Goal: Task Accomplishment & Management: Complete application form

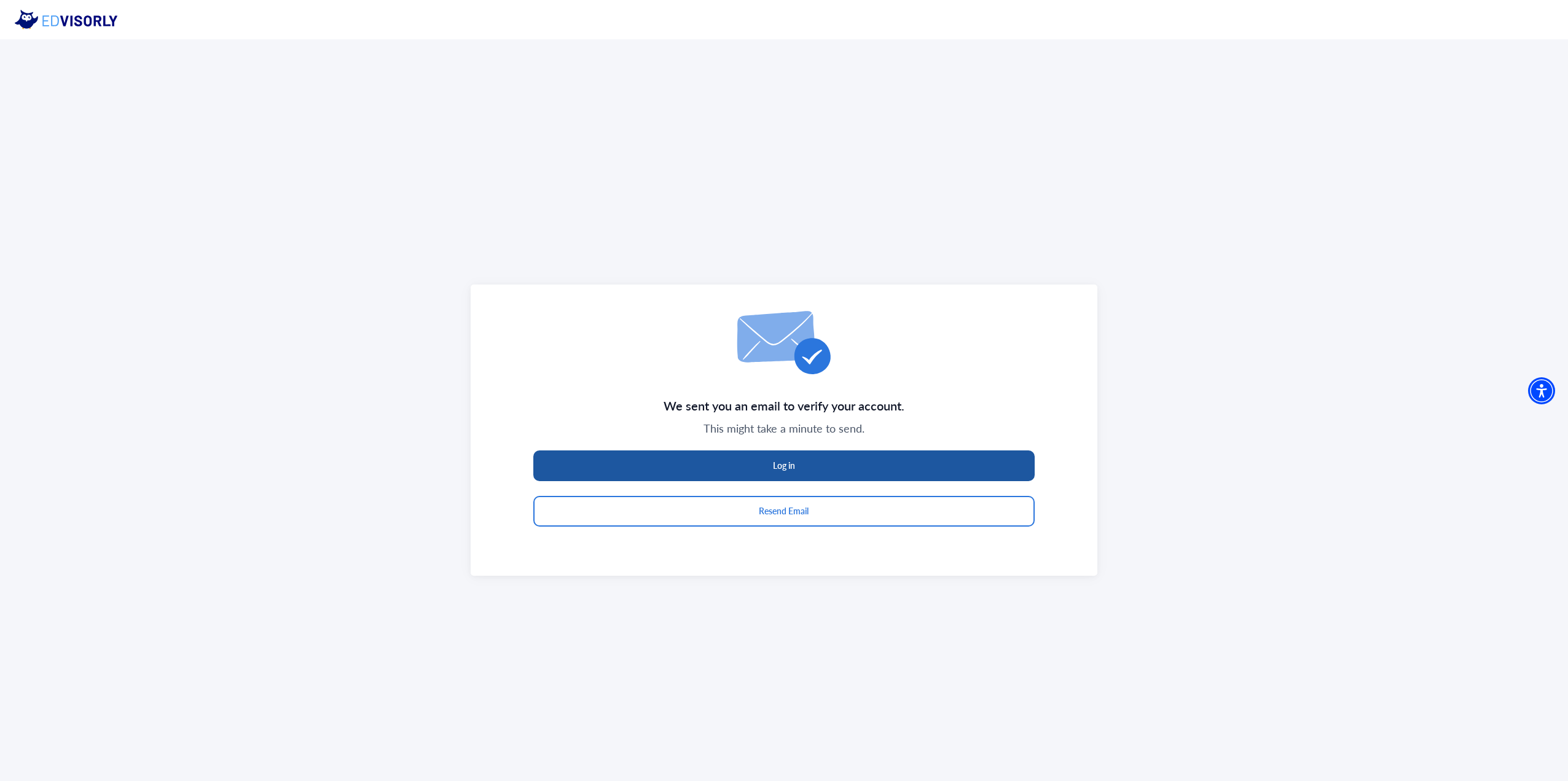
click at [734, 467] on button "Log in" at bounding box center [784, 466] width 502 height 31
click at [762, 459] on button "Log in" at bounding box center [784, 466] width 502 height 31
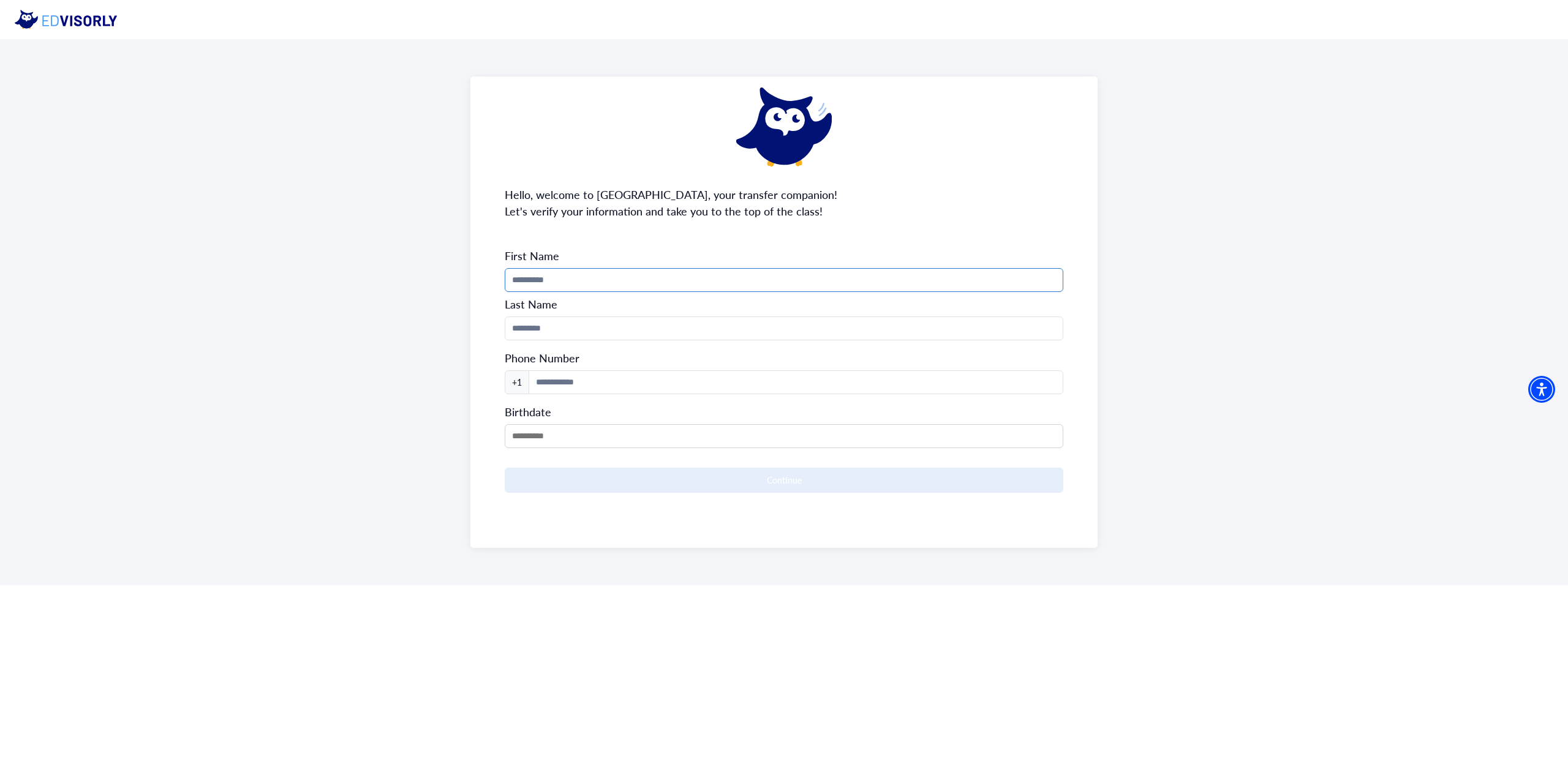
click at [699, 286] on input "Phone Number" at bounding box center [784, 280] width 559 height 24
type input "********"
click at [677, 315] on form "First Name ******** Last Name Phone Number +1 Birthdate Continue" at bounding box center [784, 370] width 559 height 244
click at [669, 327] on input "Phone Number" at bounding box center [784, 328] width 559 height 24
type input "****"
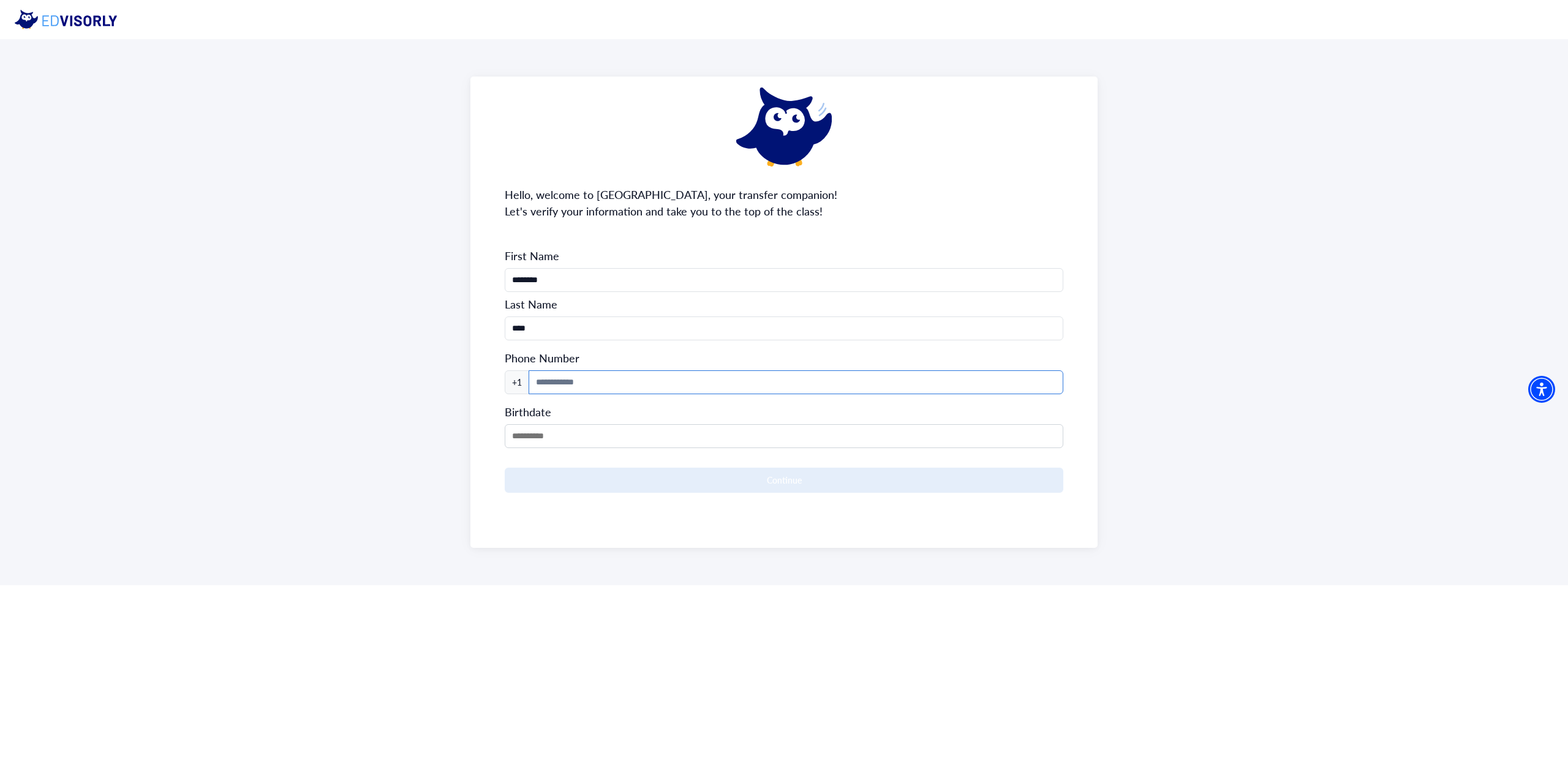
click at [626, 377] on input at bounding box center [796, 382] width 535 height 24
type input "**********"
click at [575, 428] on input "MM/DD/YYYY" at bounding box center [784, 436] width 559 height 24
click at [593, 475] on span at bounding box center [595, 477] width 8 height 8
click at [590, 510] on div "2006" at bounding box center [578, 516] width 72 height 12
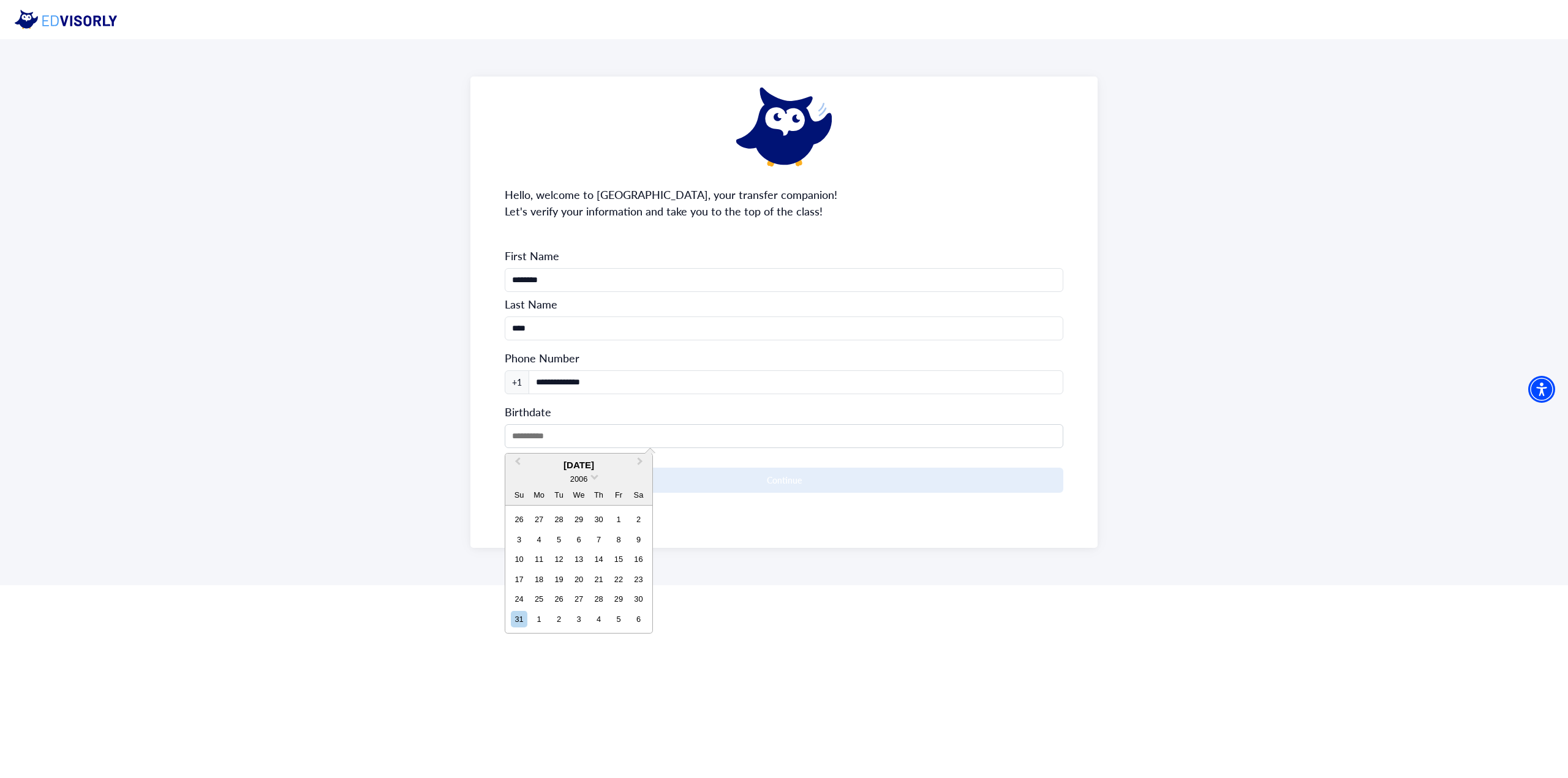
click at [564, 466] on div "[DATE]" at bounding box center [578, 465] width 147 height 14
click at [519, 466] on button "Previous Month" at bounding box center [517, 465] width 20 height 20
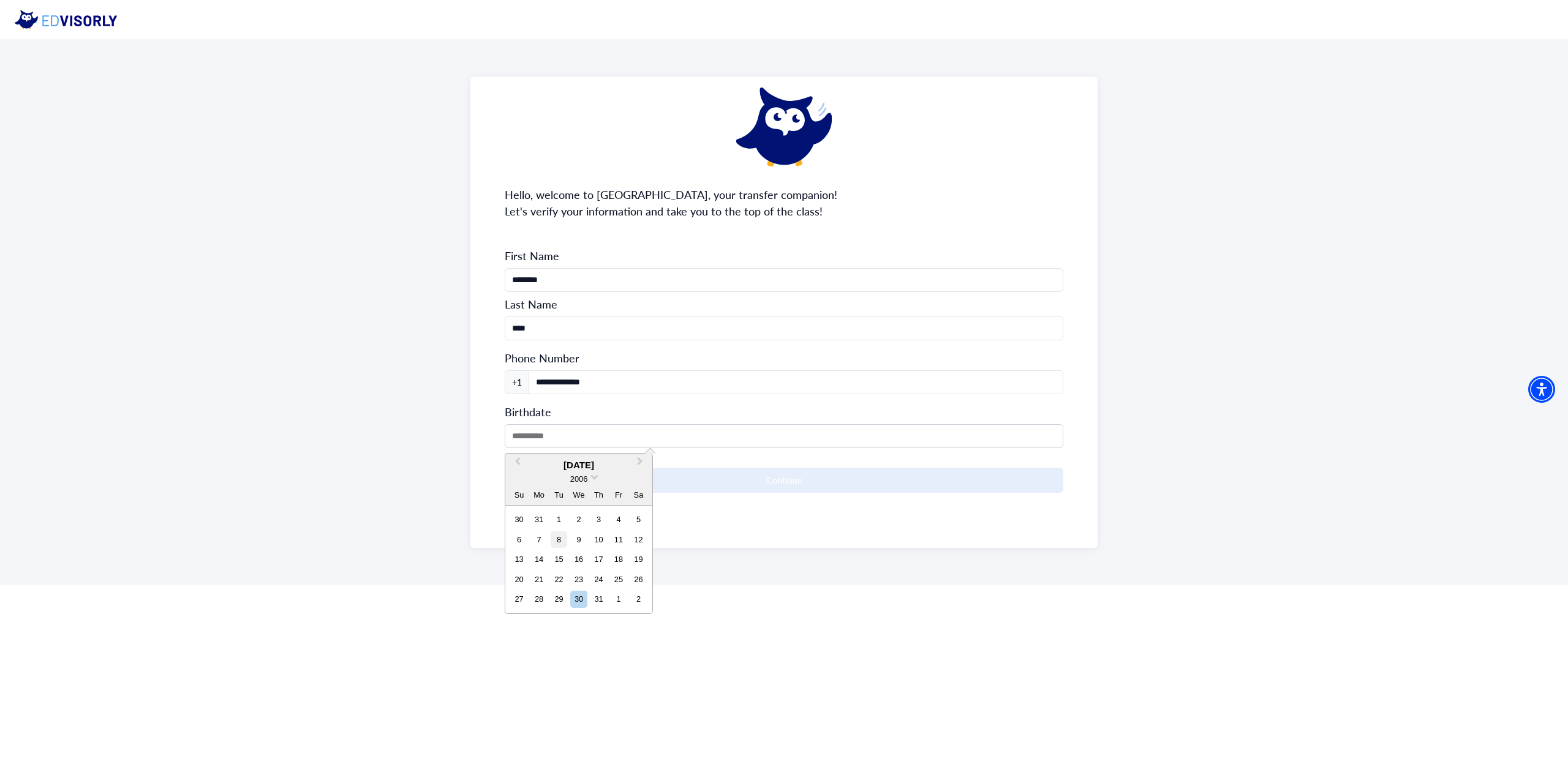
click at [561, 536] on div "8" at bounding box center [559, 540] width 17 height 17
type input "**********"
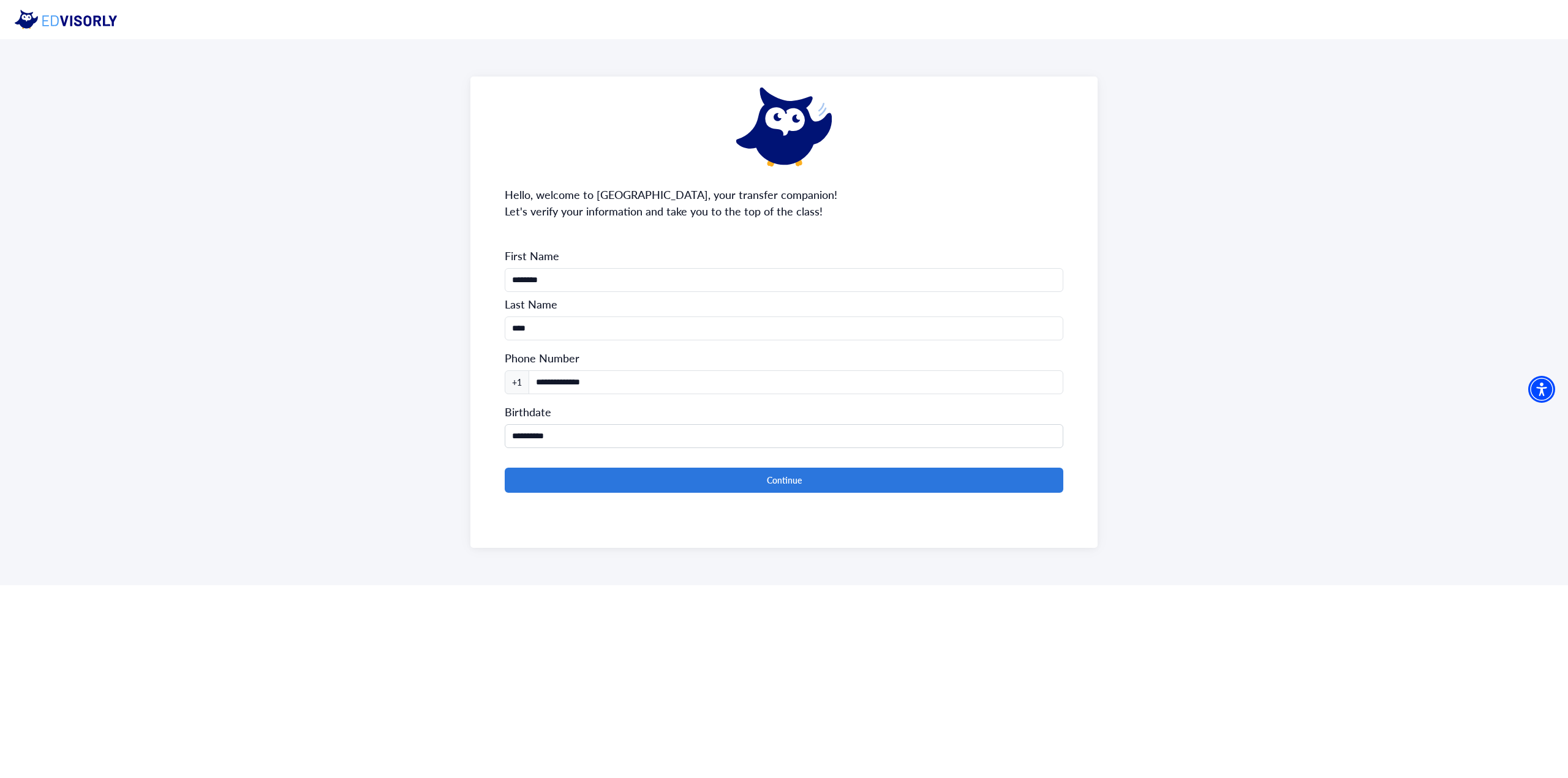
drag, startPoint x: 453, startPoint y: 537, endPoint x: 484, endPoint y: 430, distance: 111.4
click at [453, 536] on div "**********" at bounding box center [784, 312] width 1568 height 546
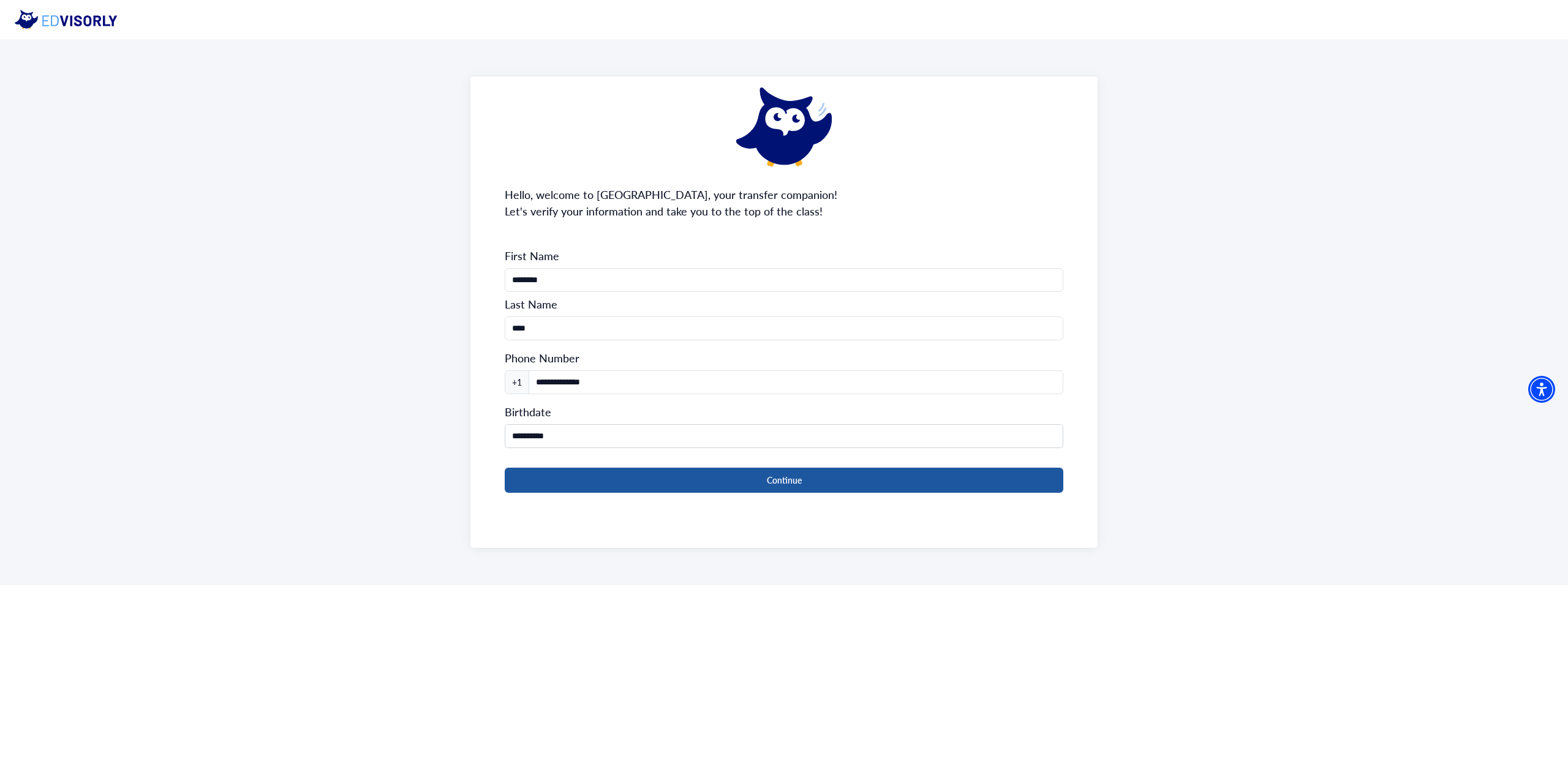
click at [571, 467] on button "Continue" at bounding box center [784, 480] width 559 height 25
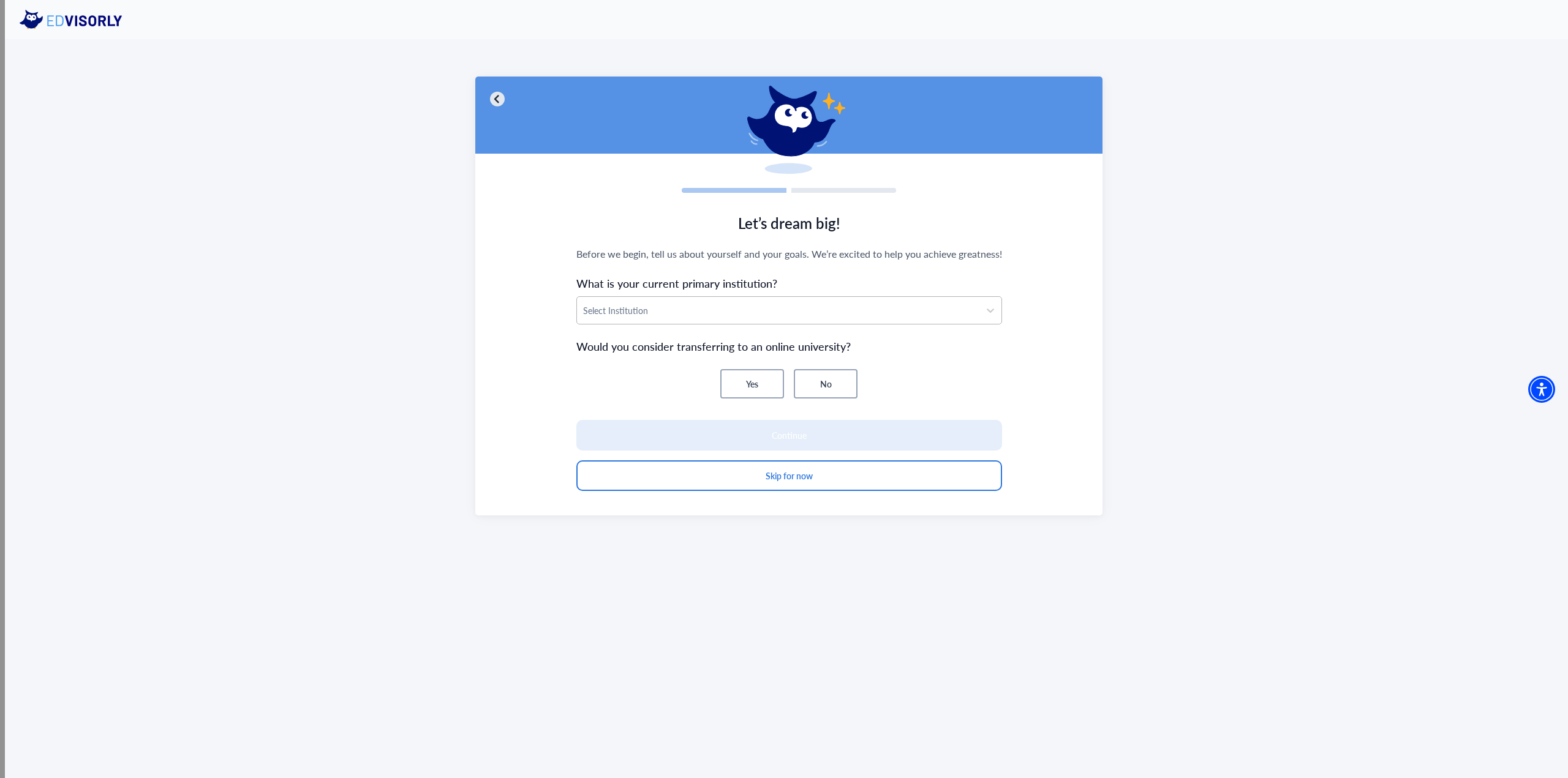
click at [865, 311] on div at bounding box center [778, 311] width 390 height 15
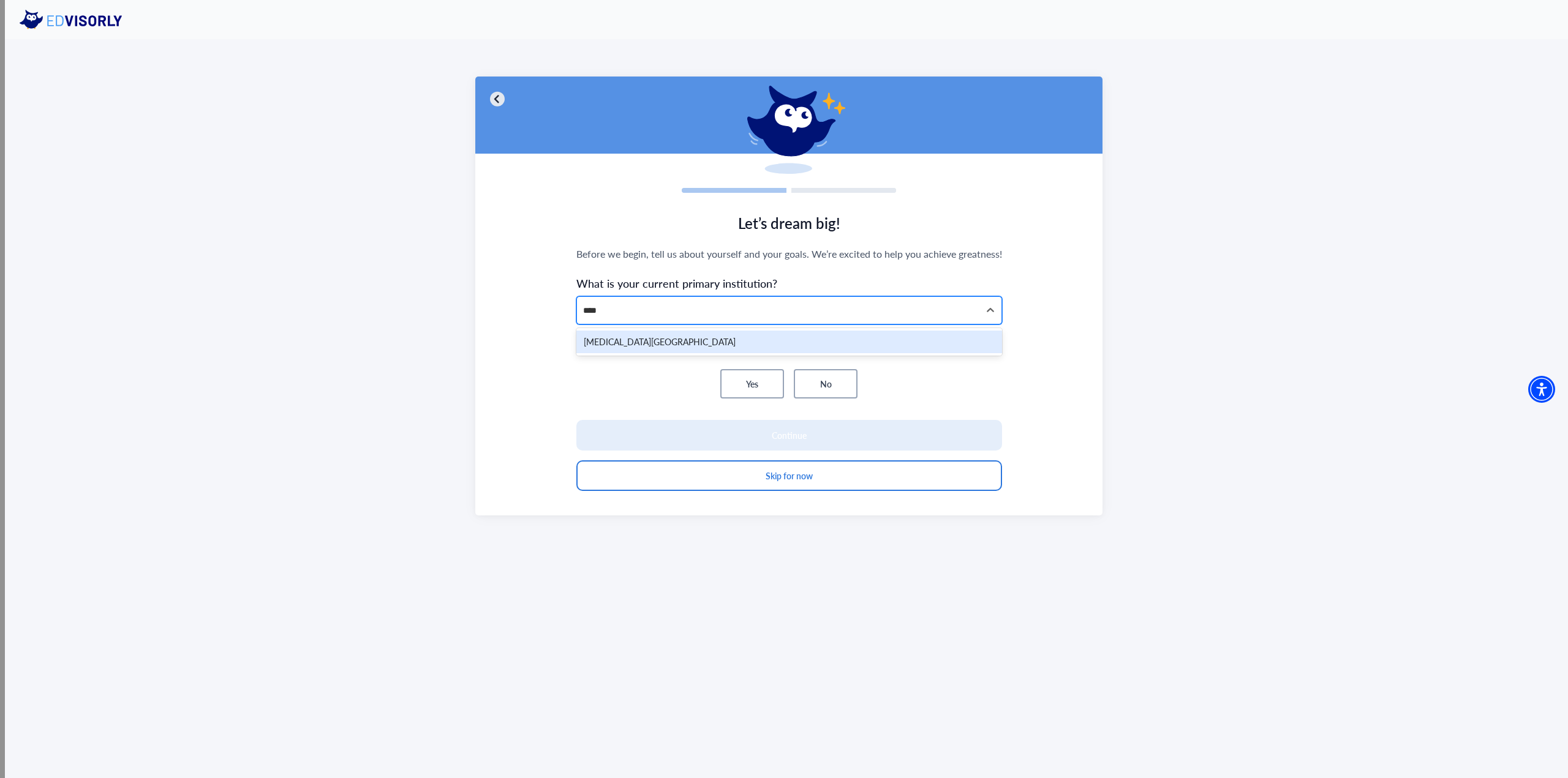
type input "*****"
click at [869, 345] on div "[MEDICAL_DATA][GEOGRAPHIC_DATA]" at bounding box center [789, 341] width 426 height 22
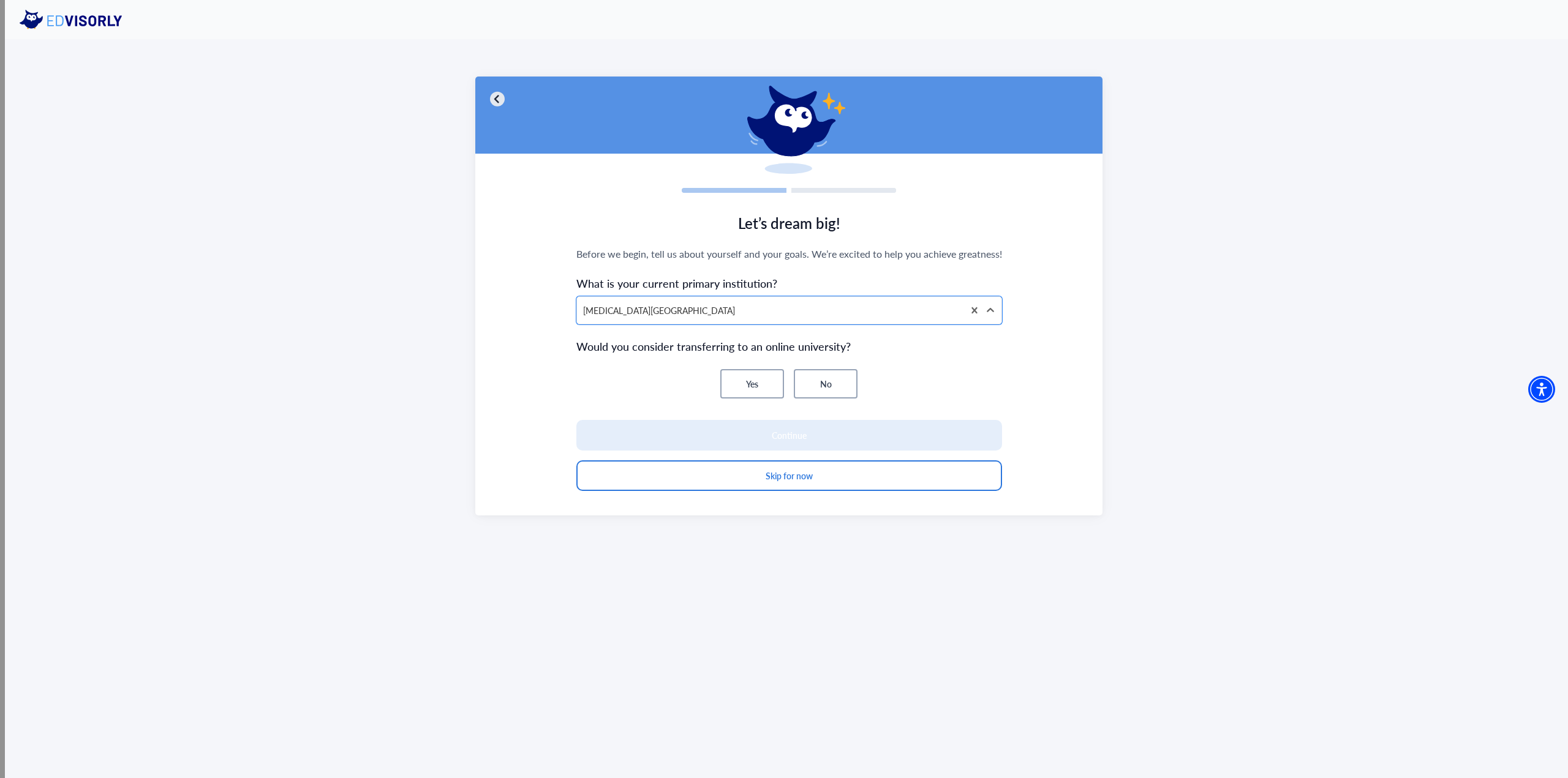
click at [752, 381] on button "Yes" at bounding box center [752, 384] width 64 height 29
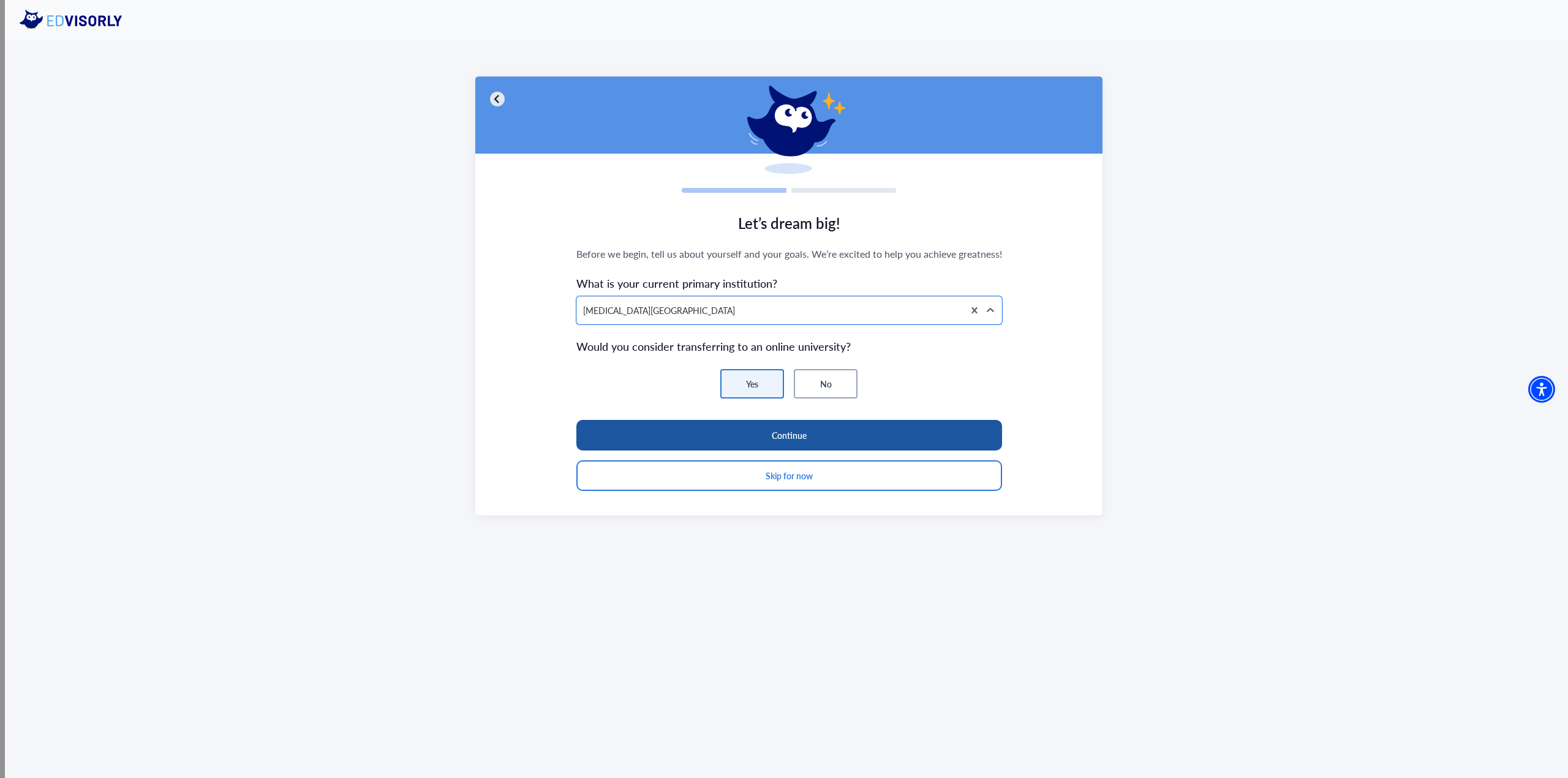
click at [762, 433] on button "Continue" at bounding box center [789, 435] width 426 height 31
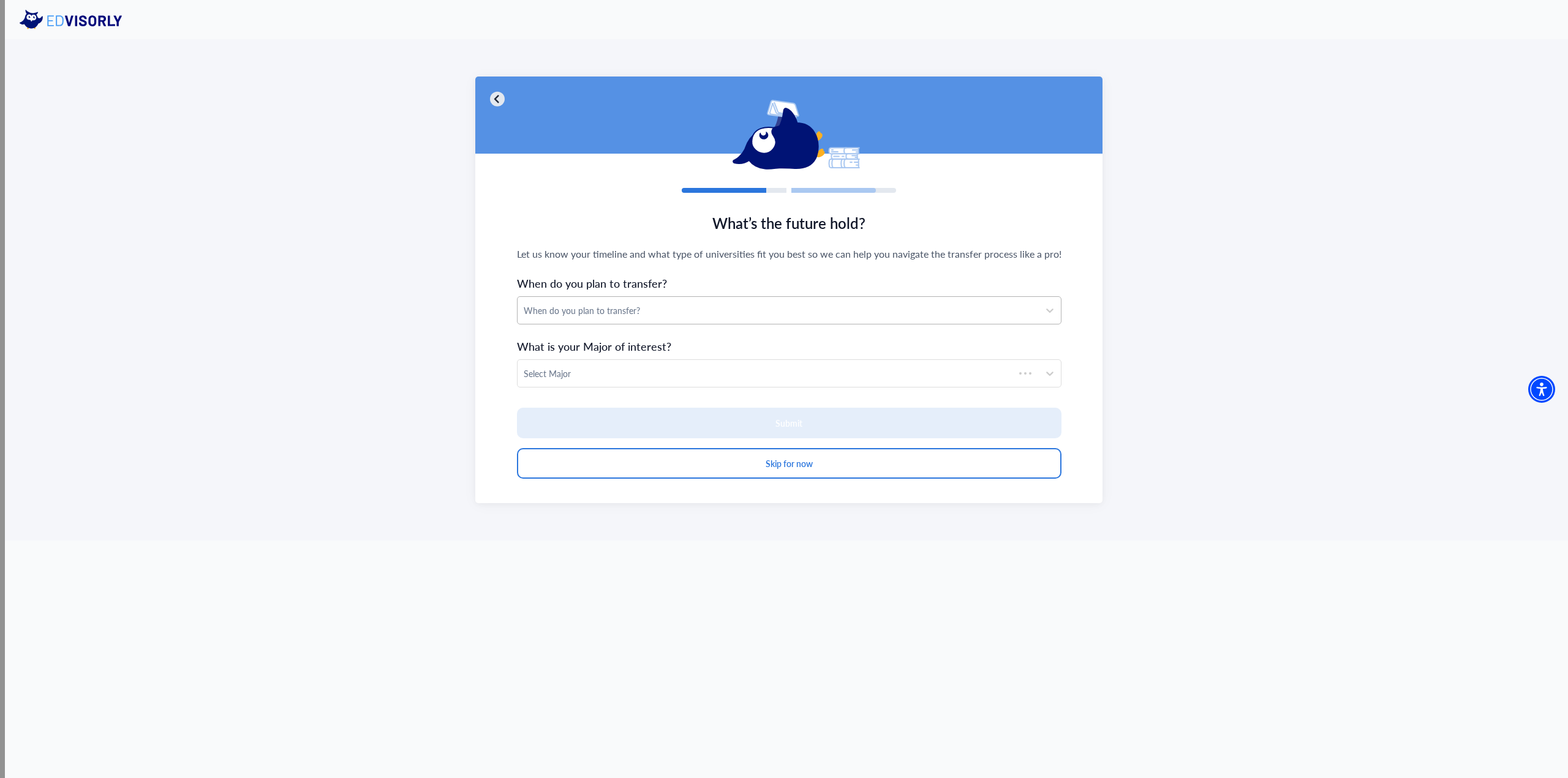
click at [687, 317] on div "When do you plan to transfer?" at bounding box center [778, 311] width 522 height 27
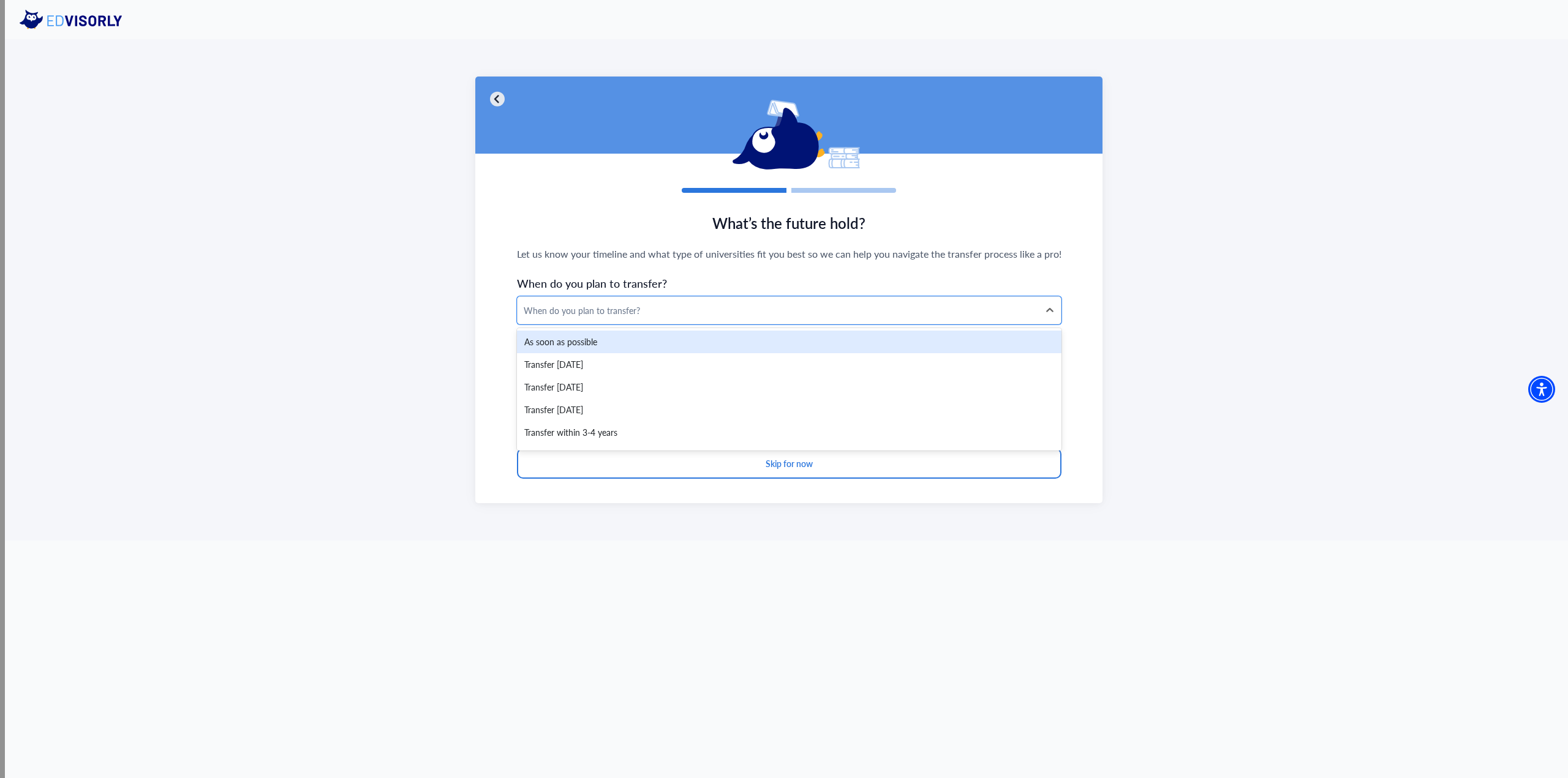
click at [675, 335] on div "As soon as possible" at bounding box center [789, 341] width 545 height 22
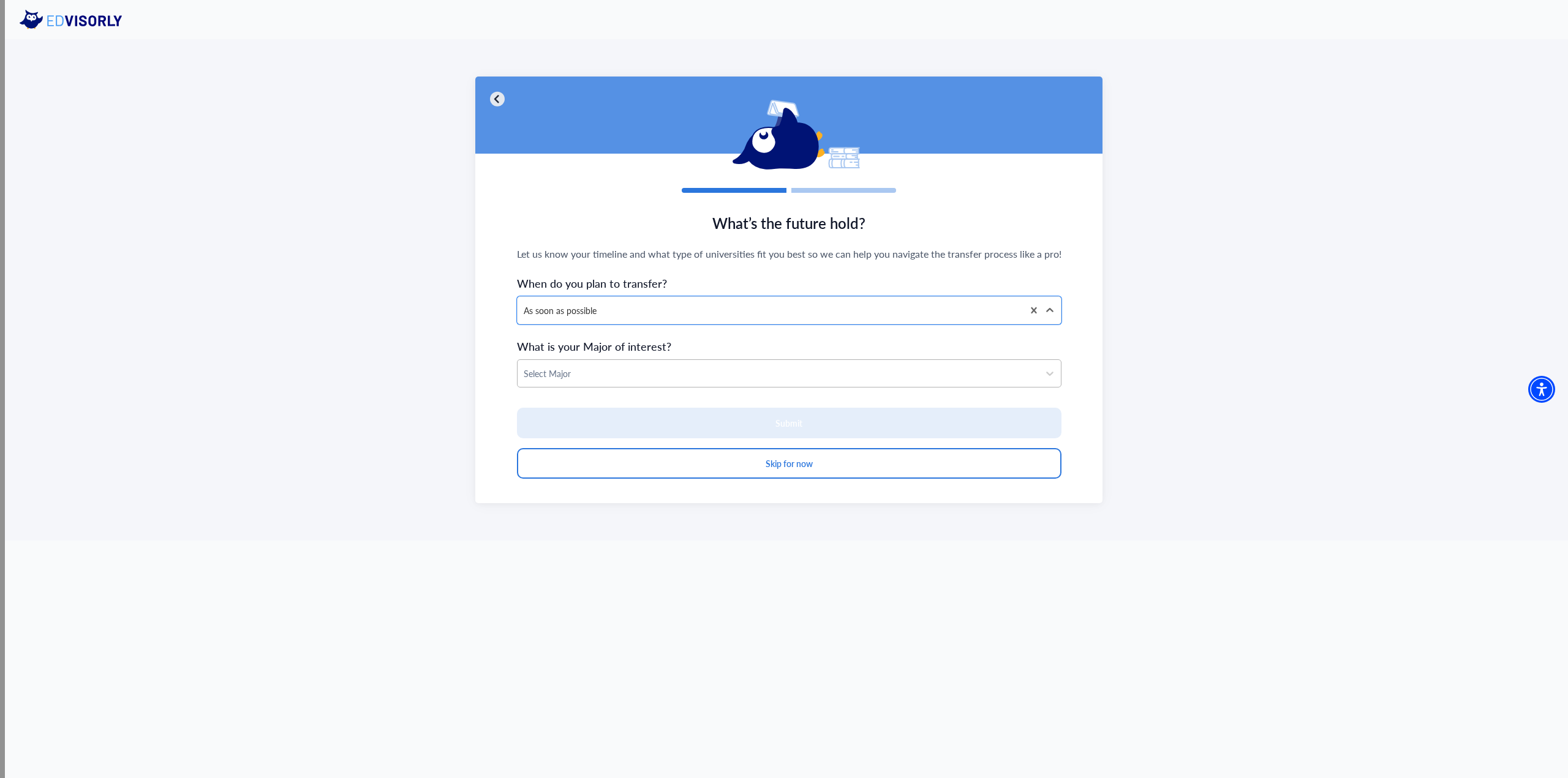
click at [660, 361] on div "Select Major" at bounding box center [778, 374] width 522 height 27
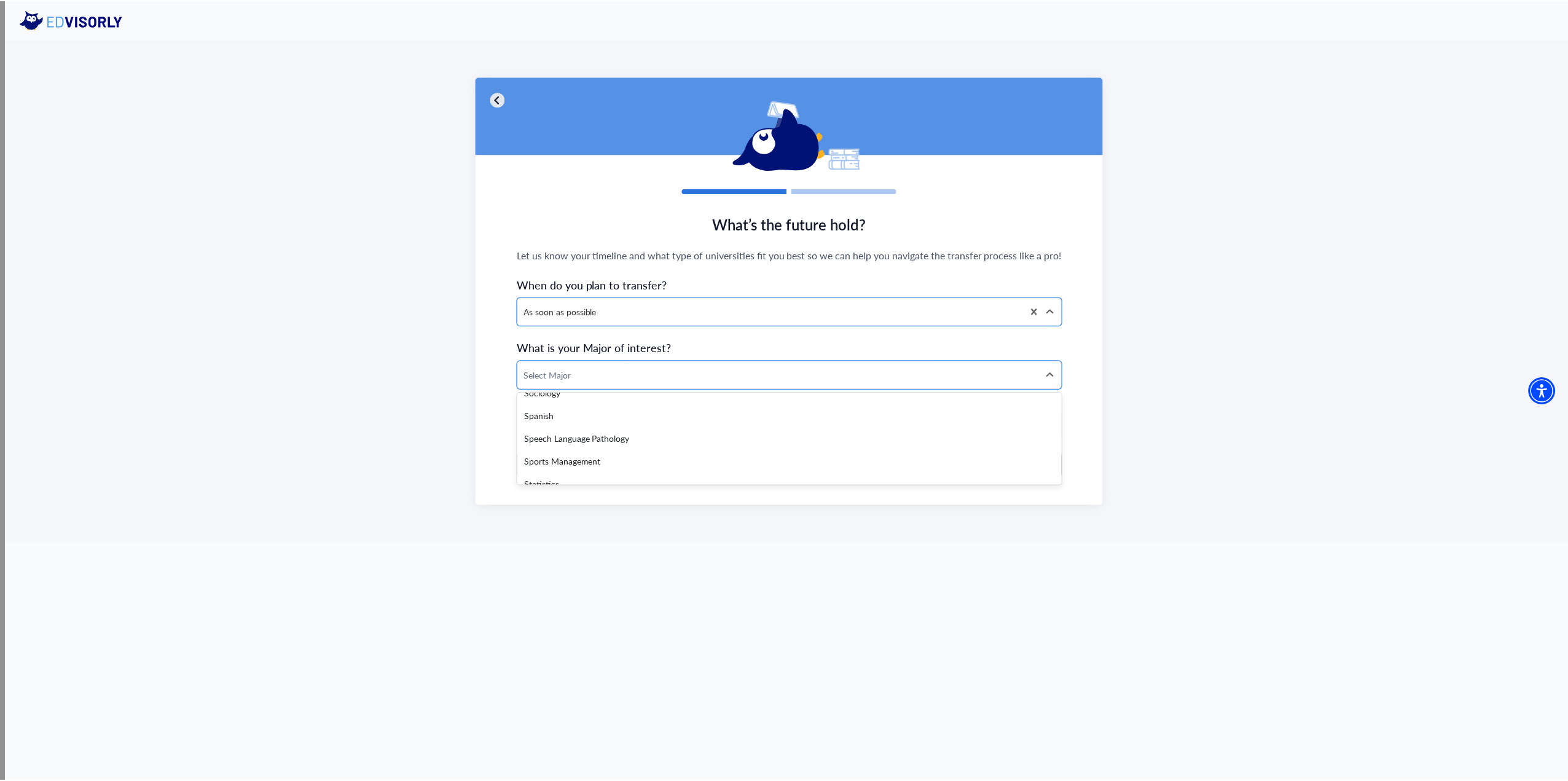
scroll to position [2506, 0]
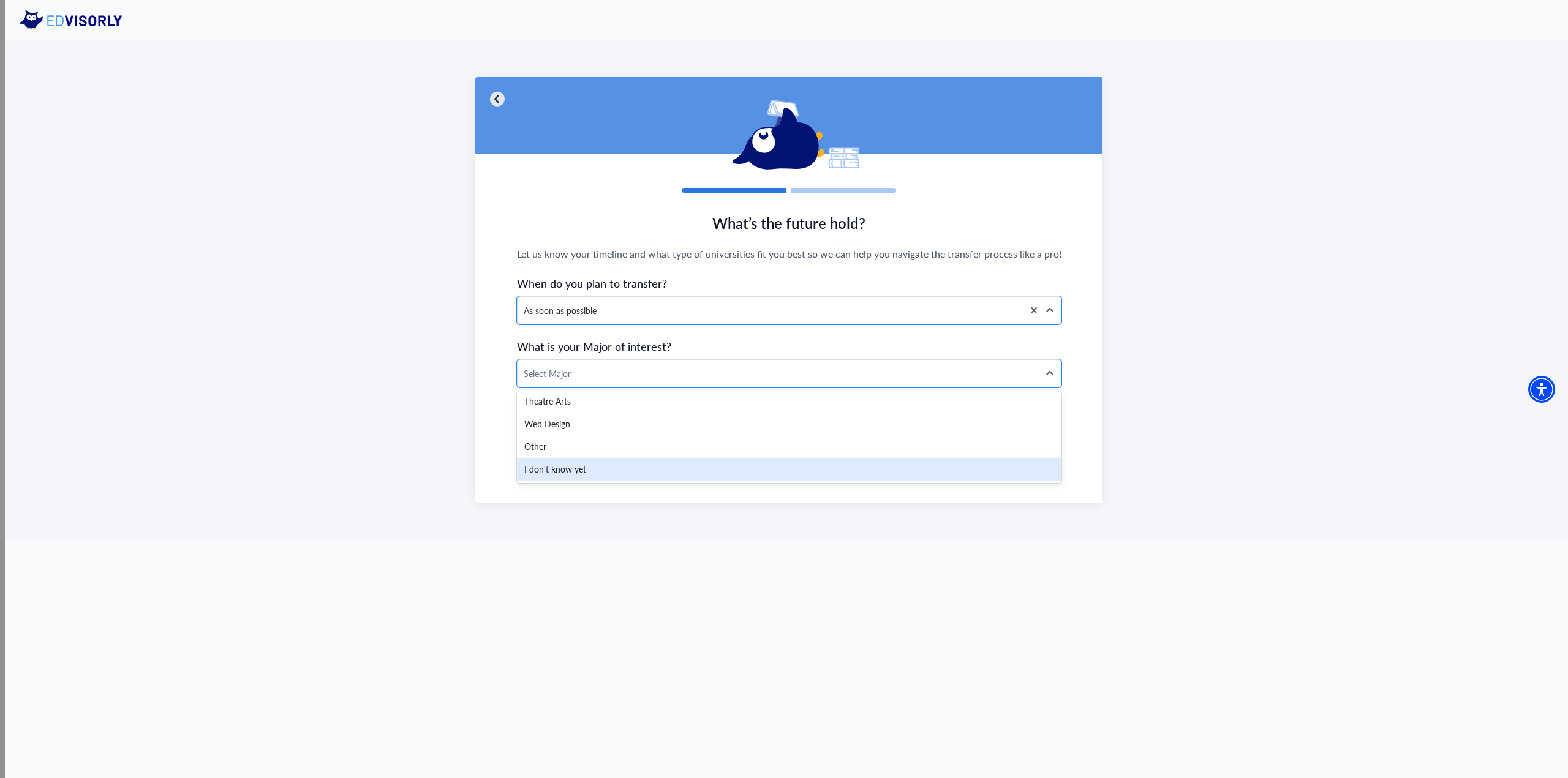
click at [619, 471] on div "I don't know yet" at bounding box center [789, 469] width 545 height 22
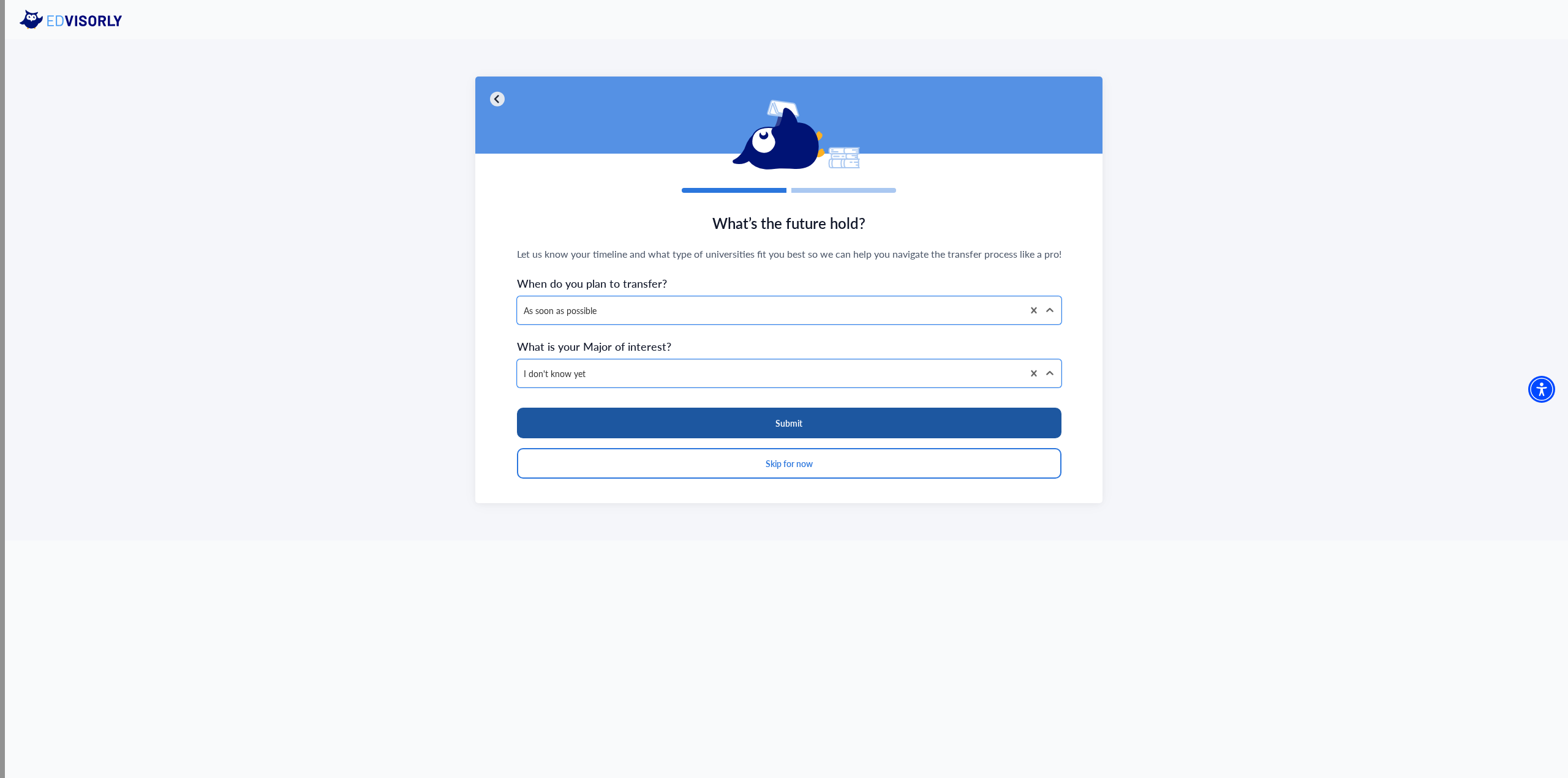
click at [650, 424] on button "Submit" at bounding box center [789, 423] width 545 height 31
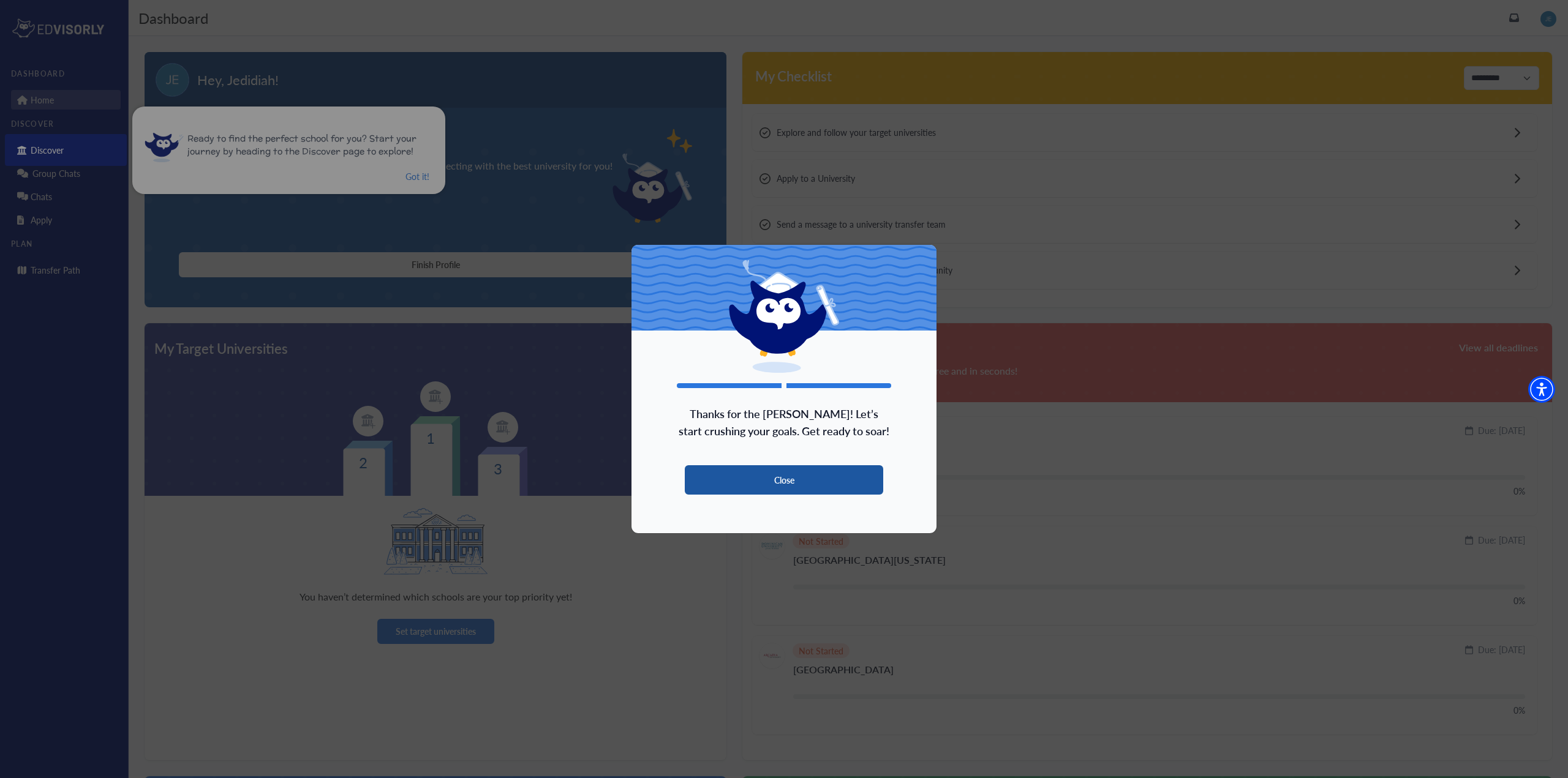
click at [757, 484] on button "Close" at bounding box center [783, 479] width 198 height 29
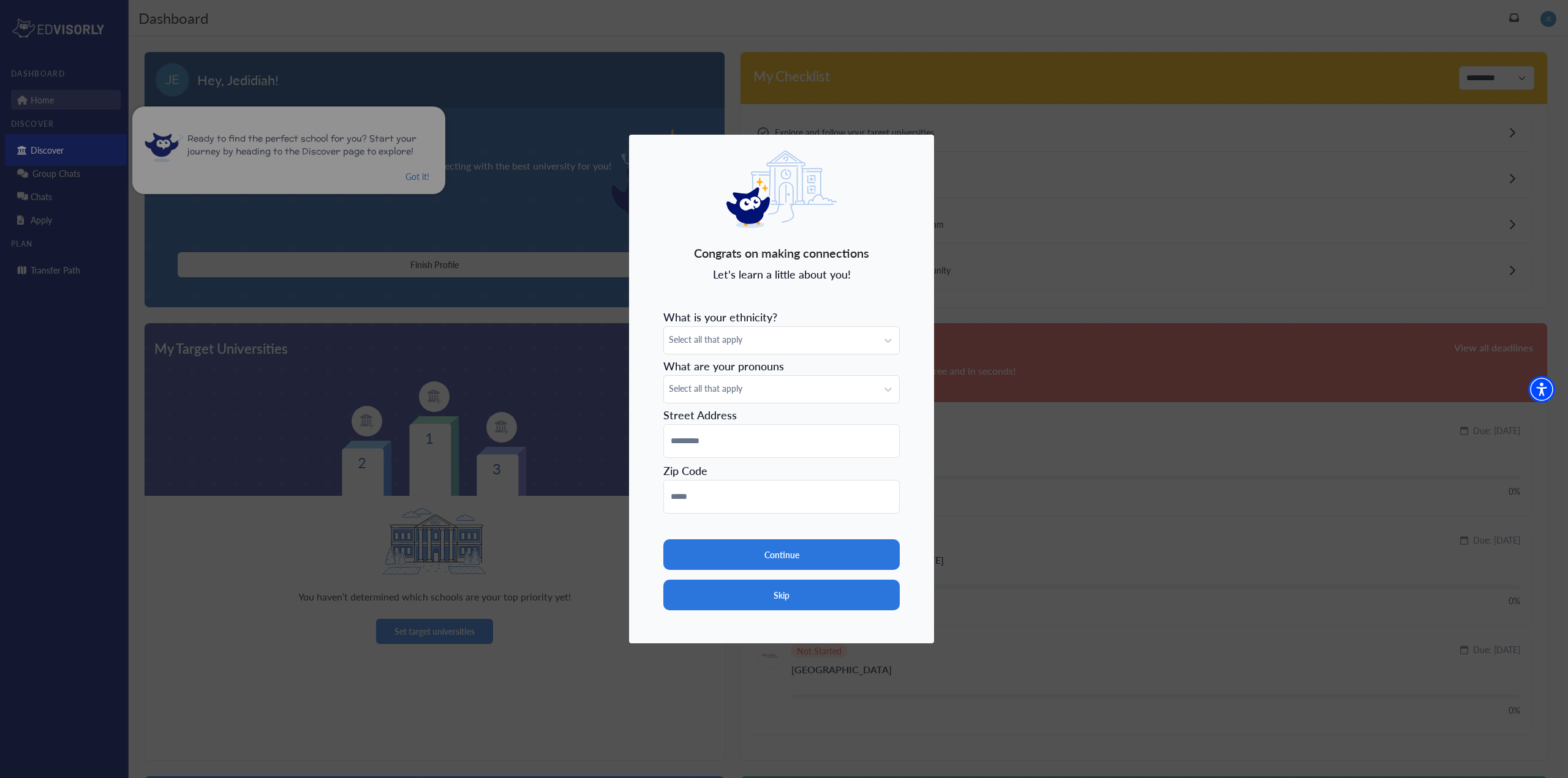
click at [772, 600] on button "Skip" at bounding box center [782, 595] width 237 height 31
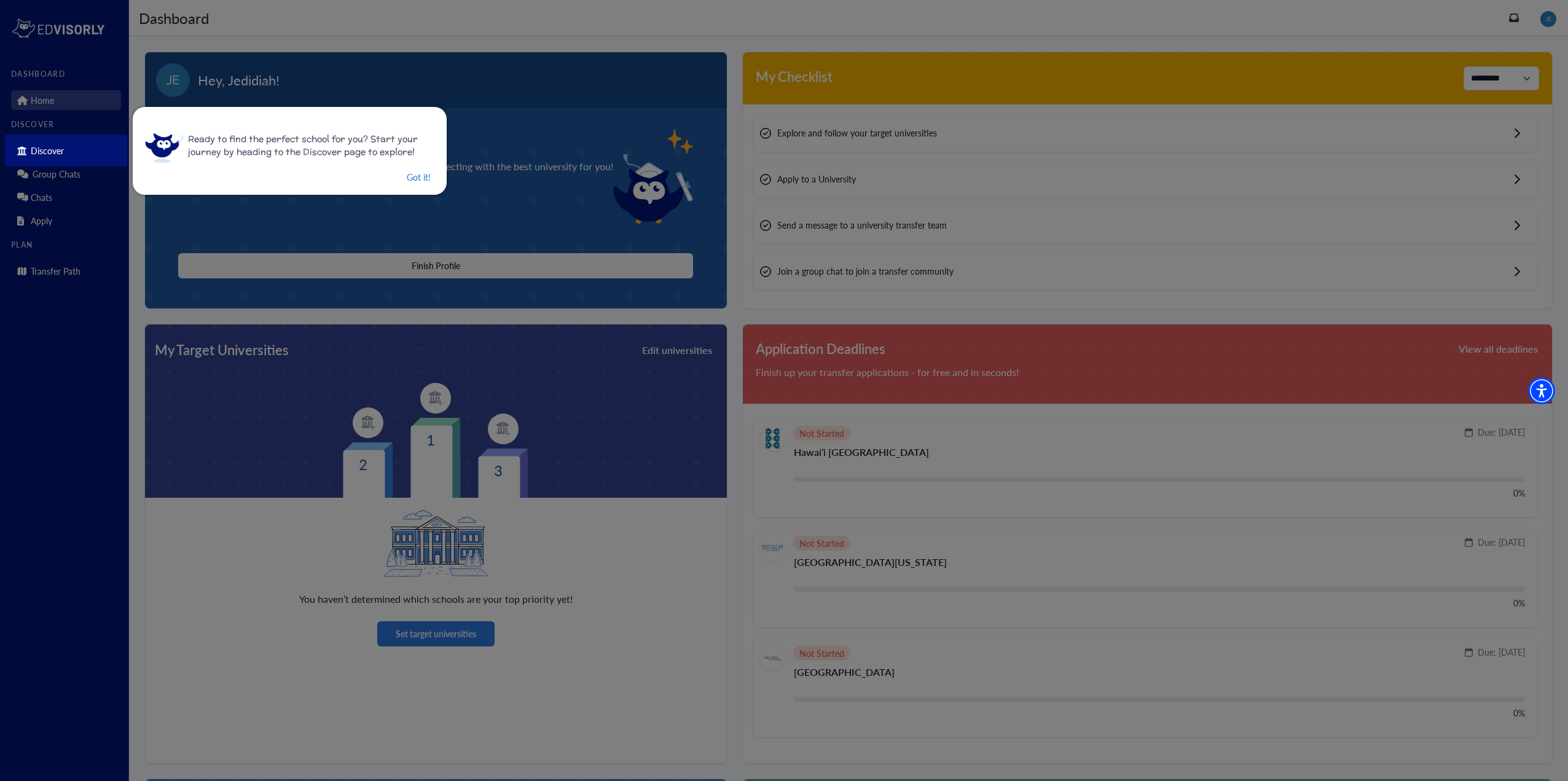
click at [422, 186] on div "Ready to find the perfect school for you? Start your journey by heading to the …" at bounding box center [289, 150] width 314 height 88
click at [416, 182] on button "Got it!" at bounding box center [419, 178] width 27 height 15
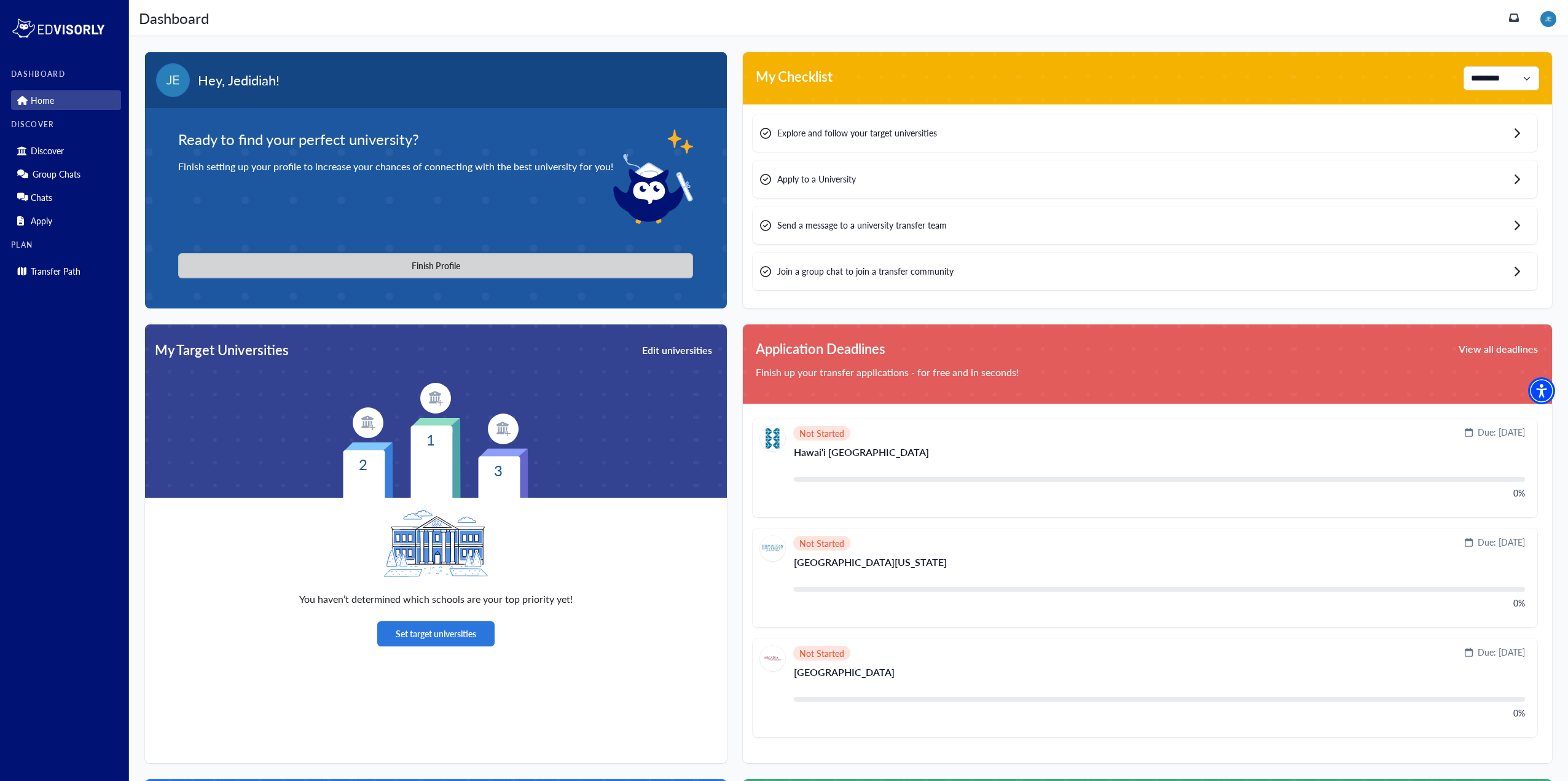
click at [221, 258] on button "Finish Profile" at bounding box center [436, 266] width 515 height 25
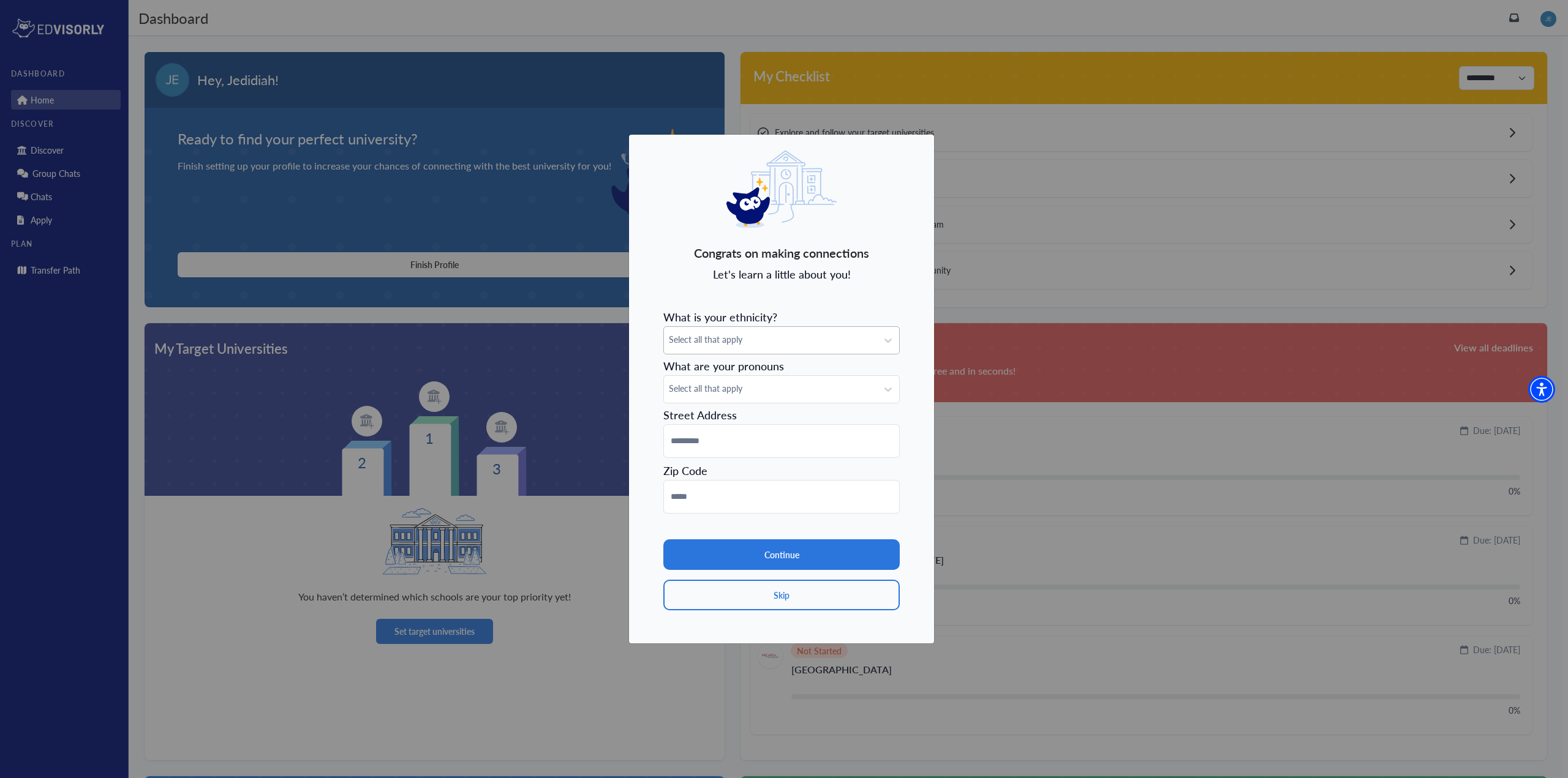
click at [684, 344] on span "Select all that apply" at bounding box center [770, 339] width 203 height 12
click at [694, 374] on form "What is your ethnicity? Select all that apply What are your pronouns Select all…" at bounding box center [782, 458] width 237 height 306
click at [697, 382] on div "Select all that apply" at bounding box center [770, 389] width 213 height 27
click at [697, 382] on span "Select all that apply" at bounding box center [770, 388] width 203 height 12
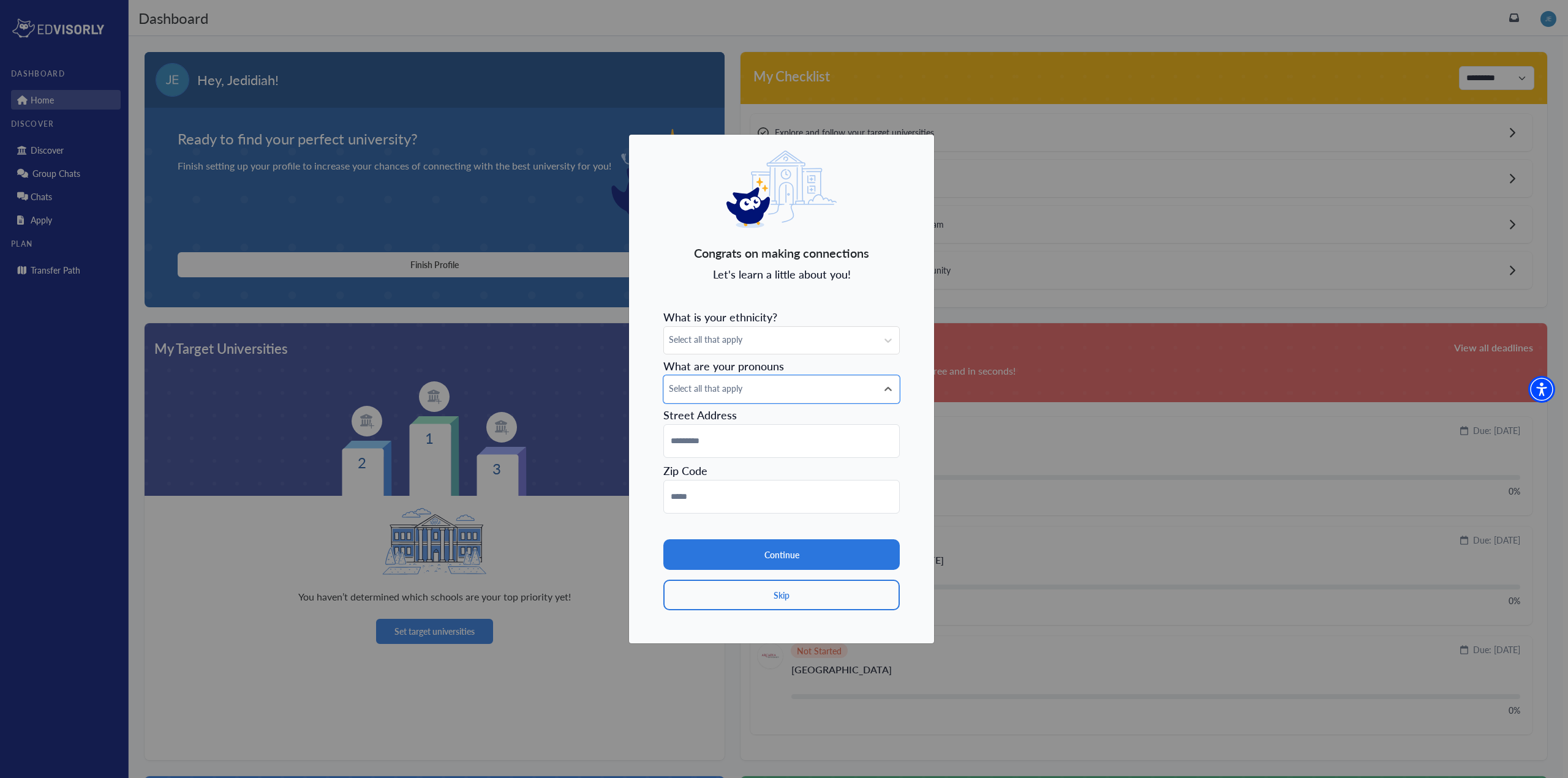
click at [705, 600] on button "Skip" at bounding box center [782, 595] width 237 height 31
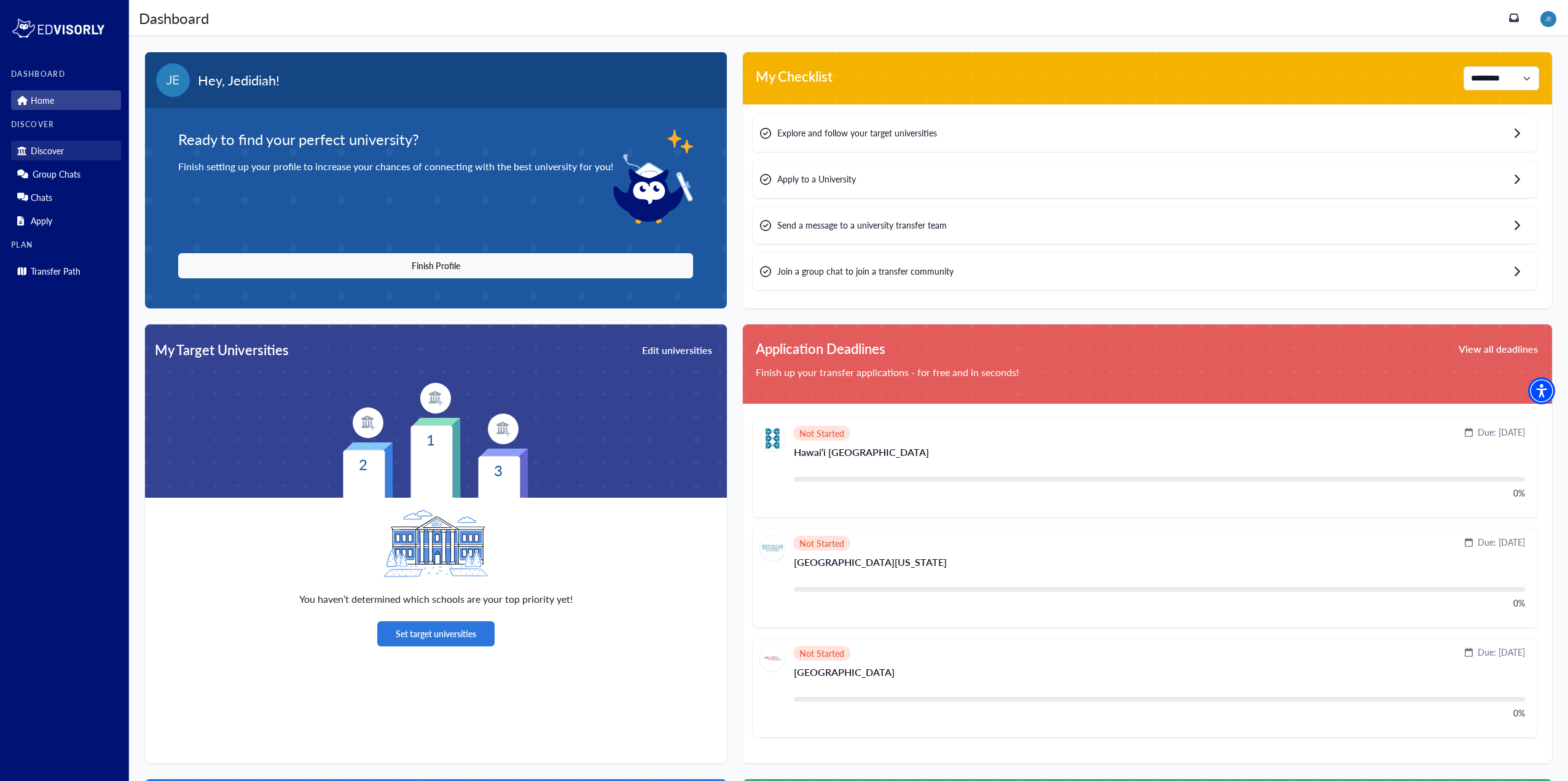
click at [60, 157] on link "Discover" at bounding box center [66, 151] width 110 height 20
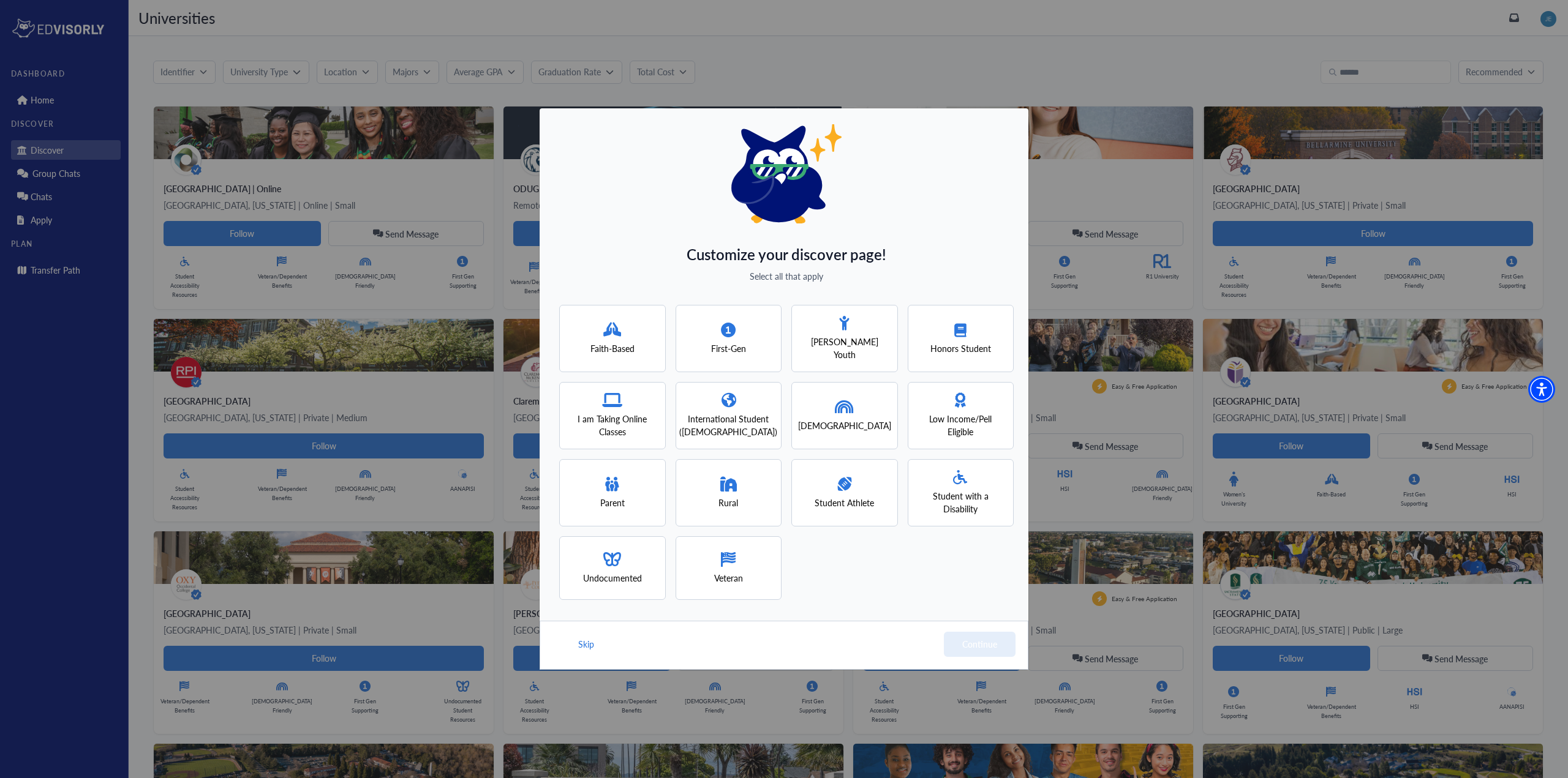
click at [637, 429] on span "I am Taking Online Classes" at bounding box center [613, 425] width 85 height 26
drag, startPoint x: 764, startPoint y: 558, endPoint x: 773, endPoint y: 565, distance: 11.4
click at [764, 559] on div "Veteran" at bounding box center [728, 568] width 106 height 64
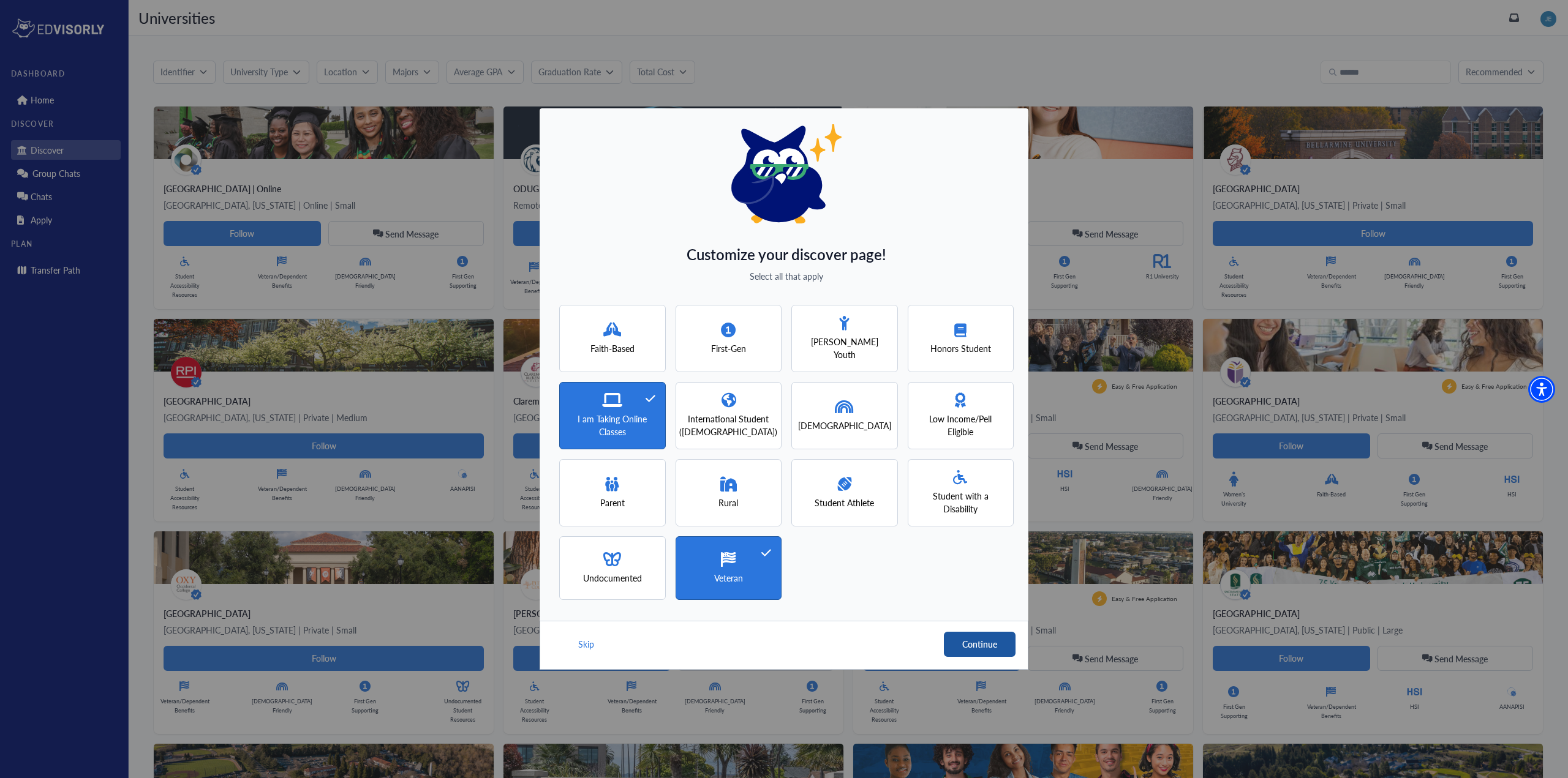
click at [965, 642] on button "Continue" at bounding box center [979, 644] width 71 height 25
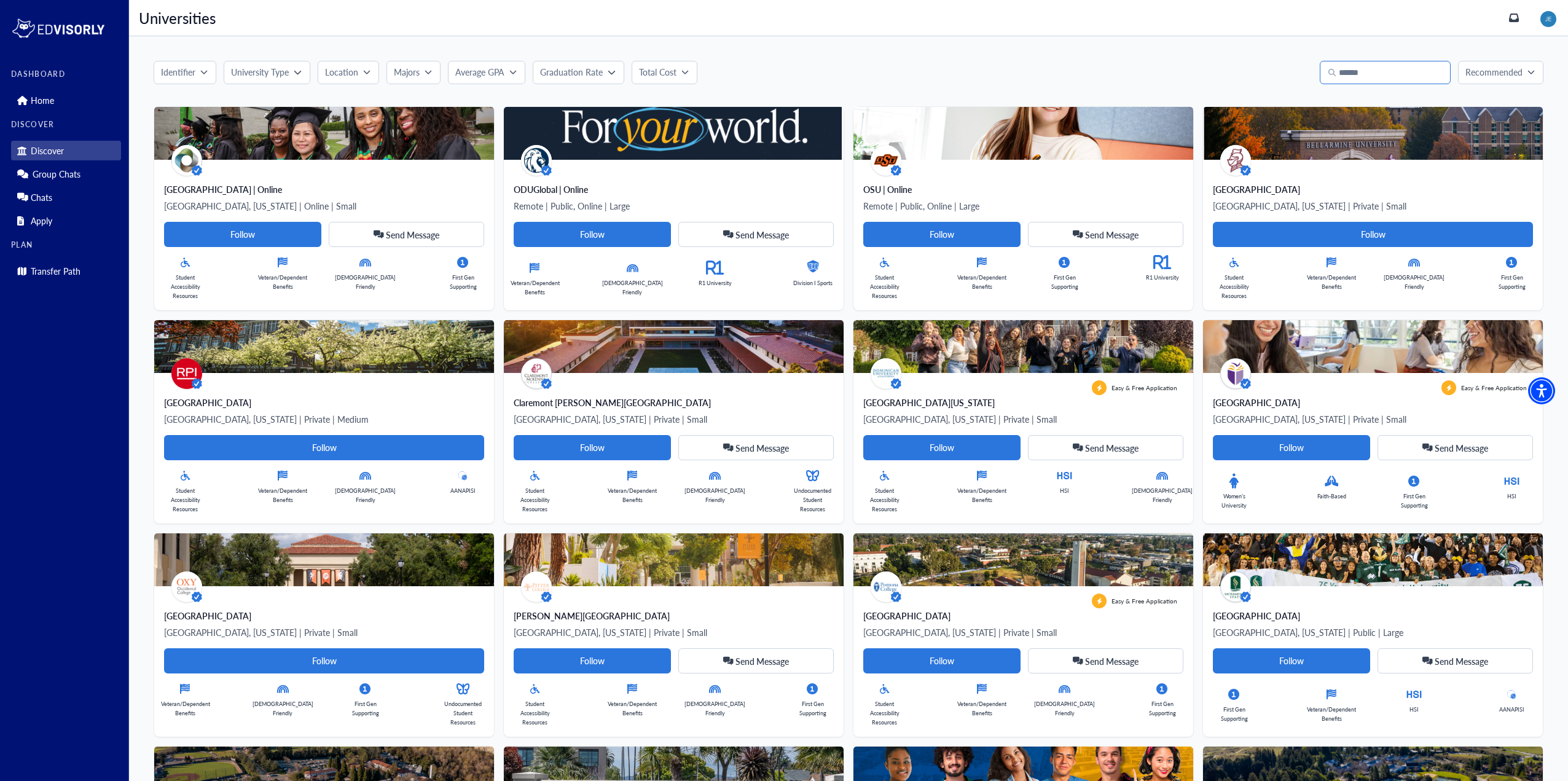
click at [1424, 63] on input "Search" at bounding box center [1385, 73] width 131 height 23
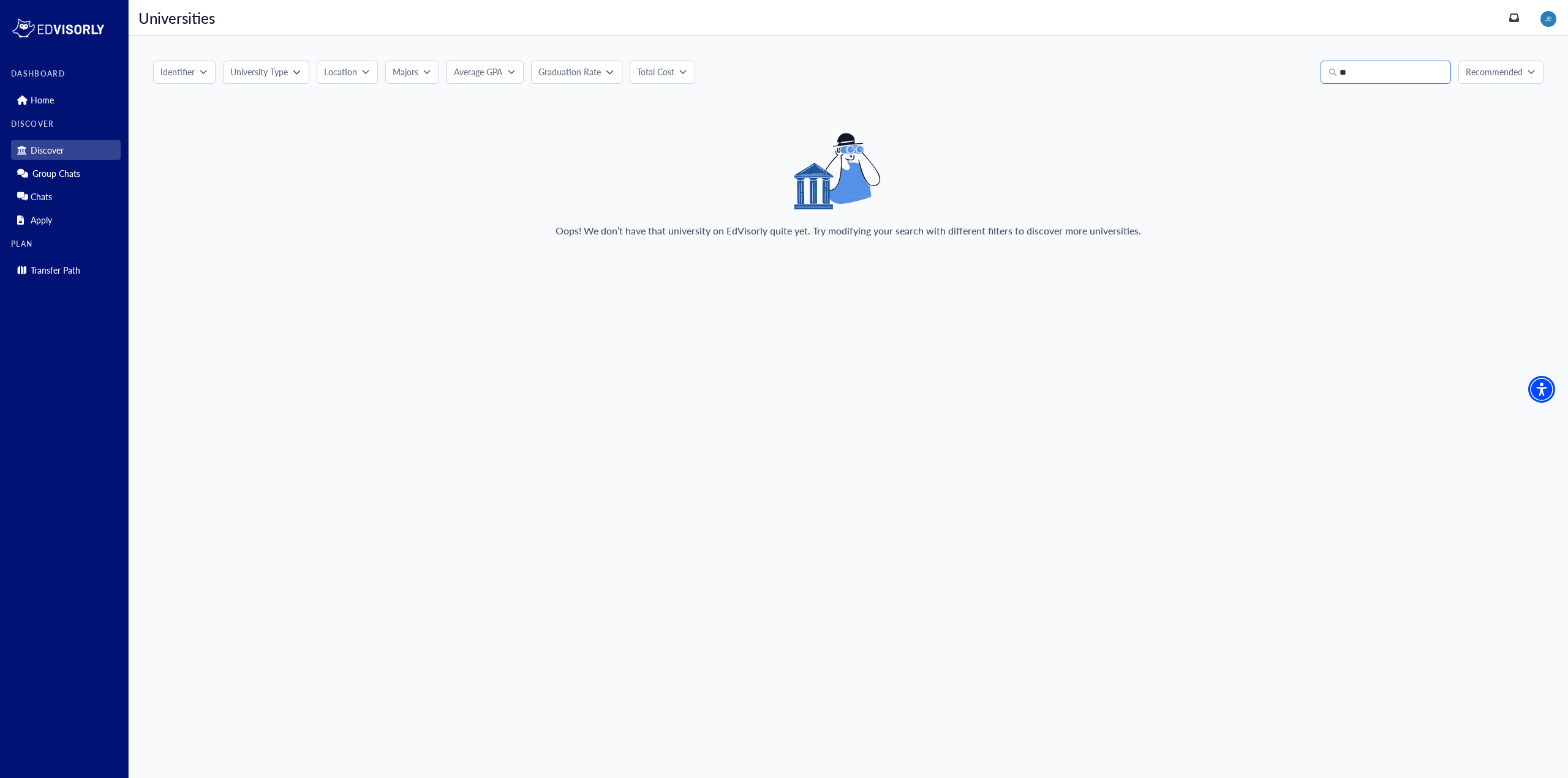
type input "*"
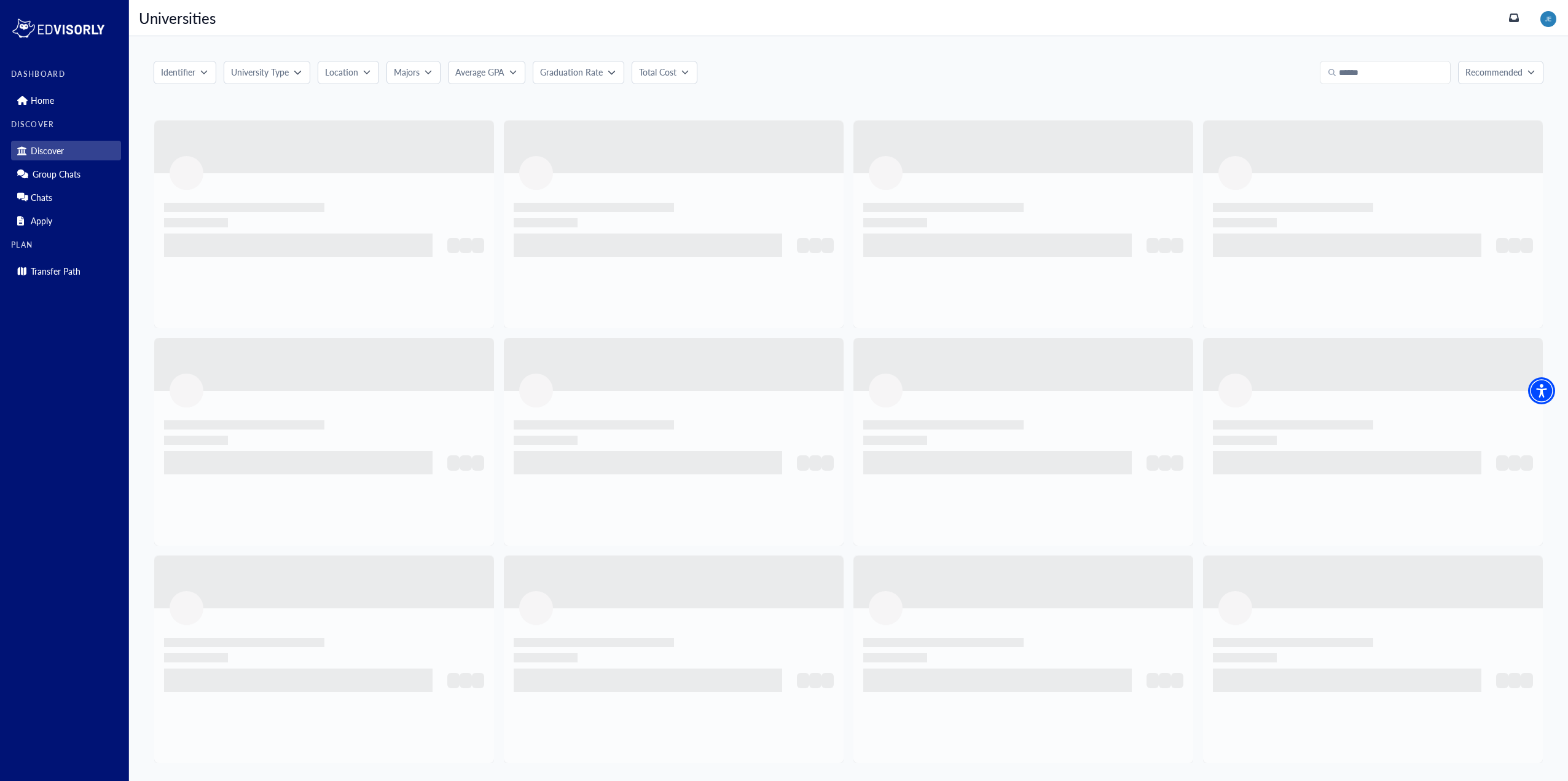
click at [1549, 25] on img at bounding box center [1548, 18] width 16 height 16
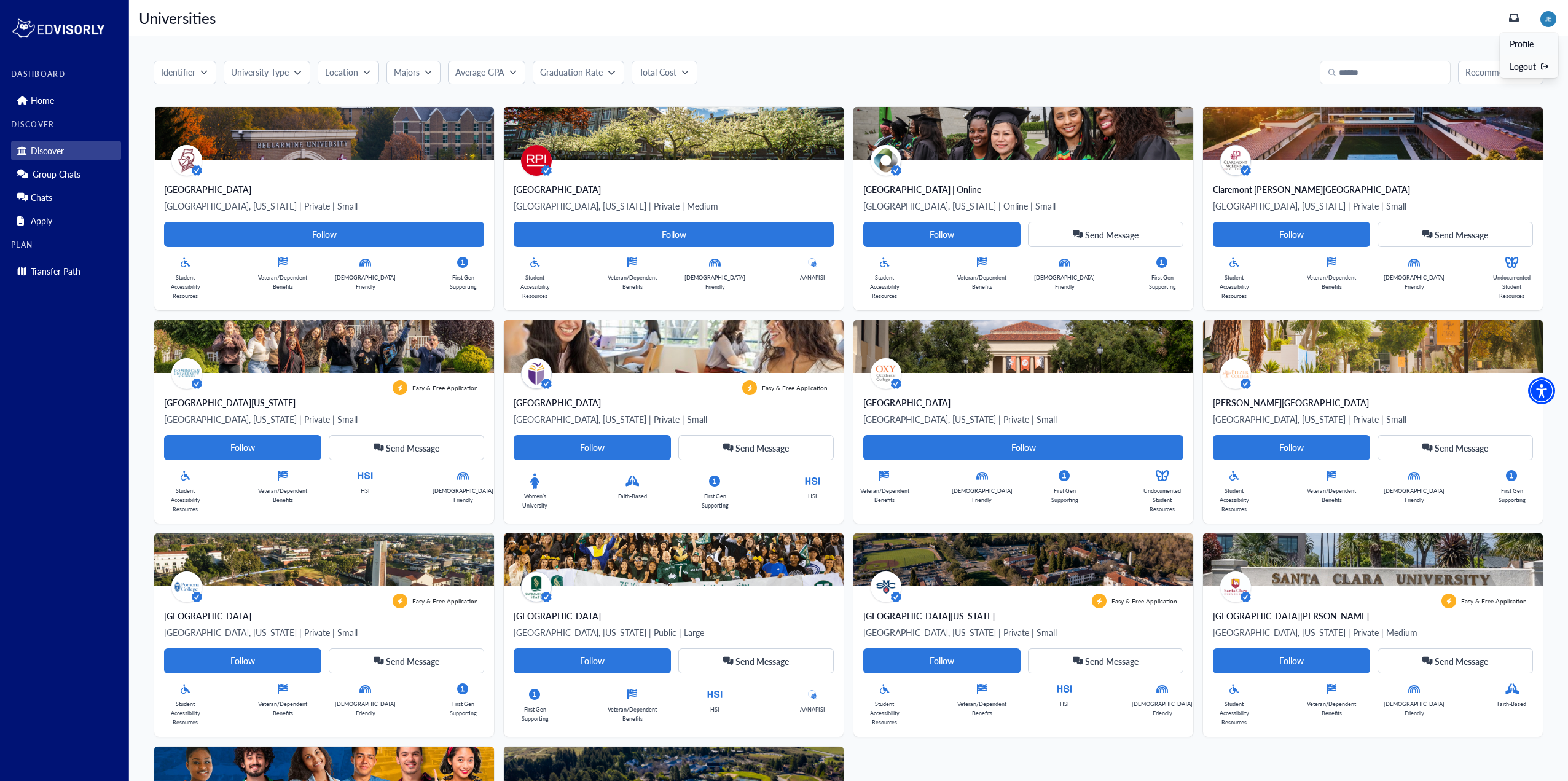
click at [1534, 37] on link "Profile" at bounding box center [1529, 43] width 58 height 23
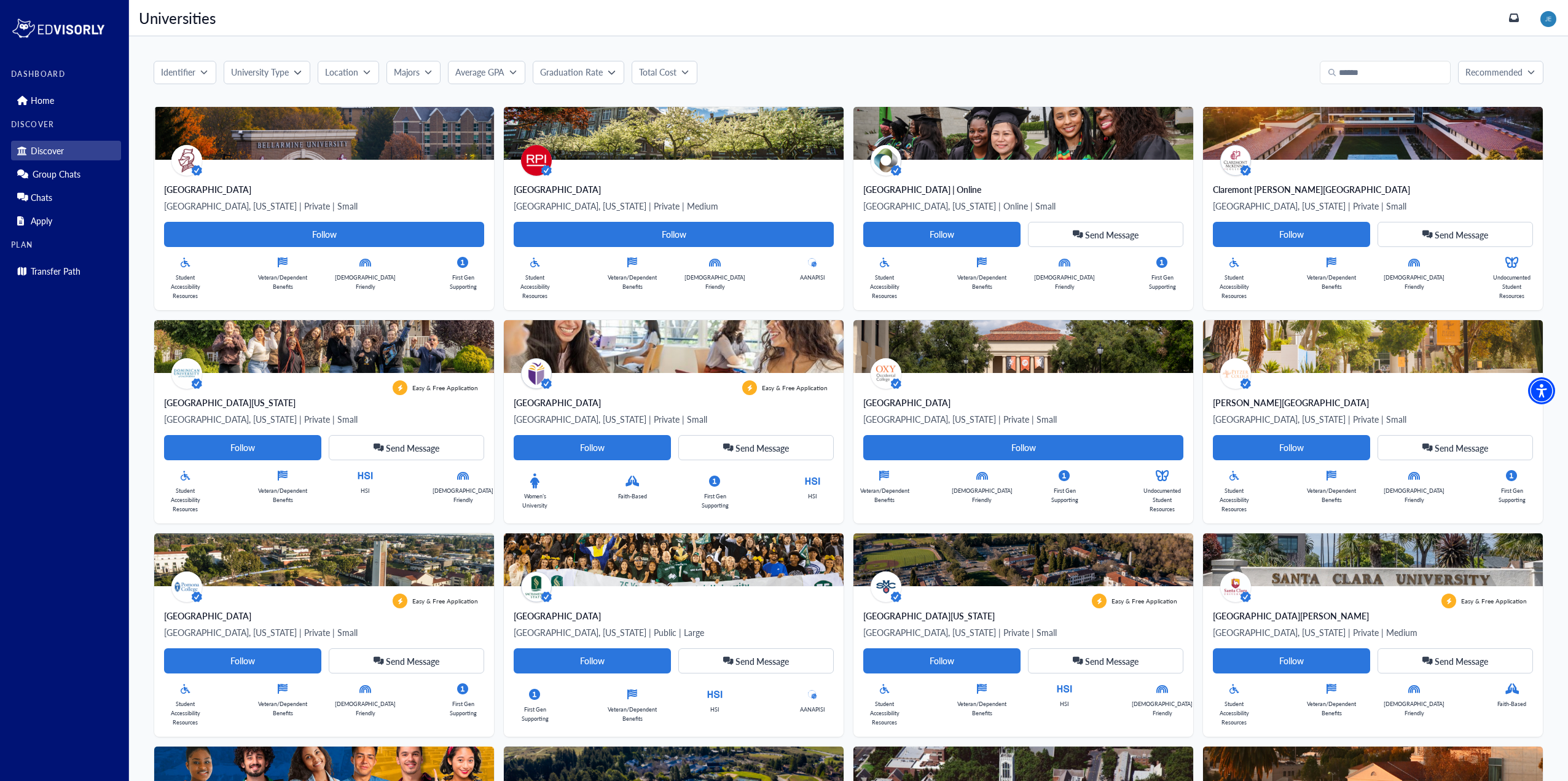
click at [1556, 14] on img at bounding box center [1548, 18] width 16 height 16
click at [1534, 47] on link "Profile" at bounding box center [1521, 43] width 24 height 13
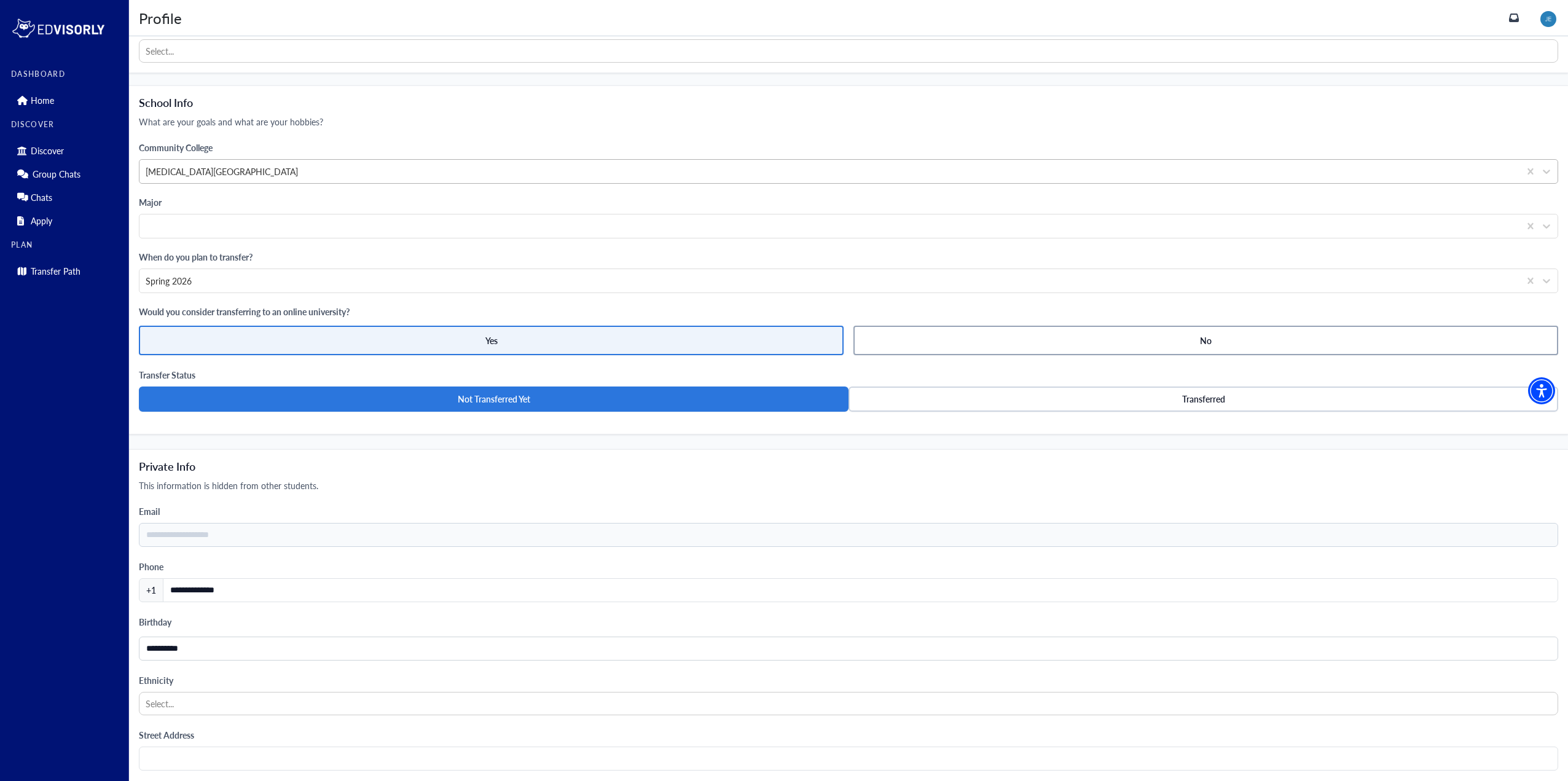
scroll to position [614, 0]
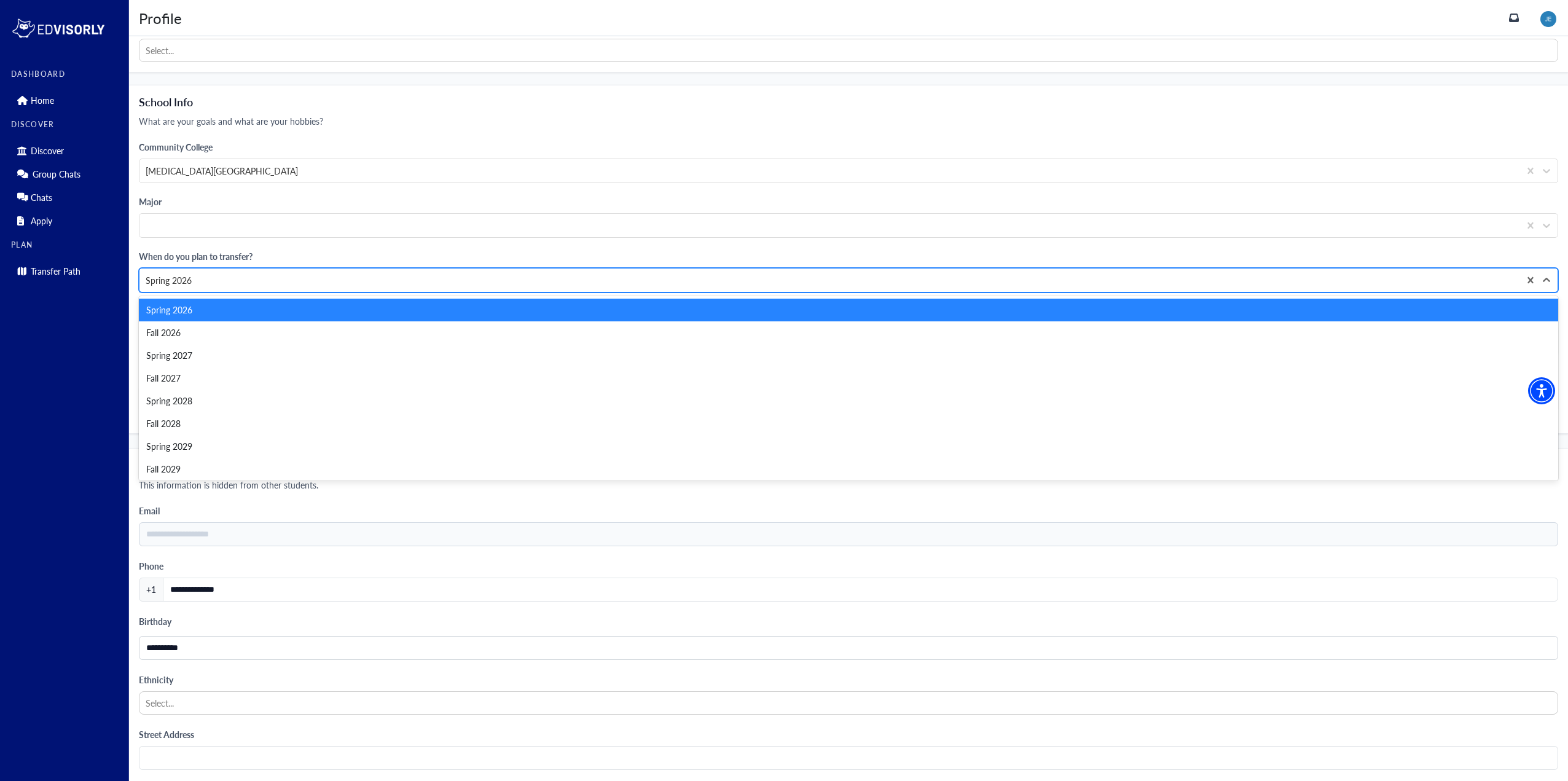
click at [818, 278] on div "Spring 2026" at bounding box center [830, 280] width 1368 height 13
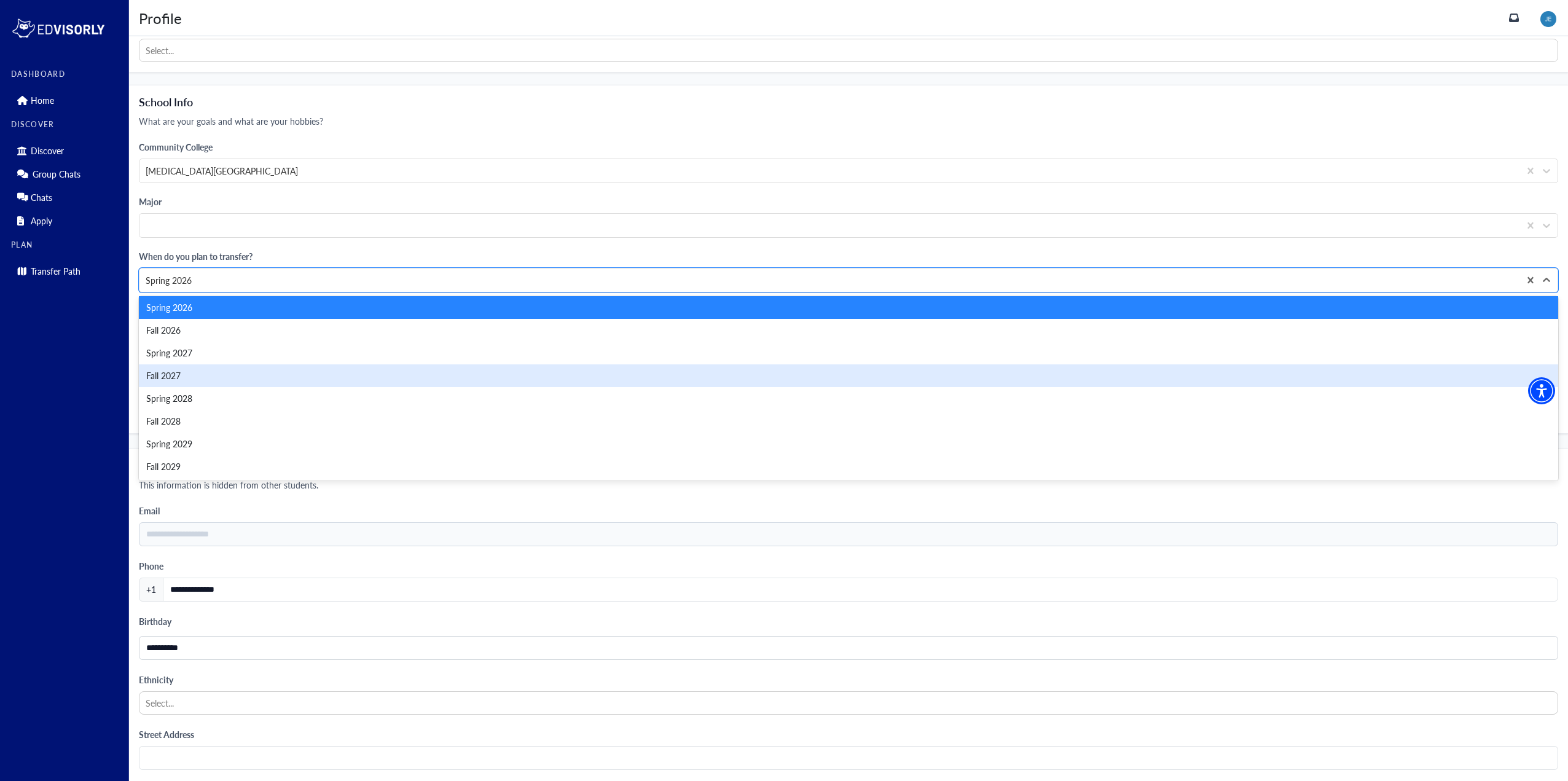
scroll to position [0, 0]
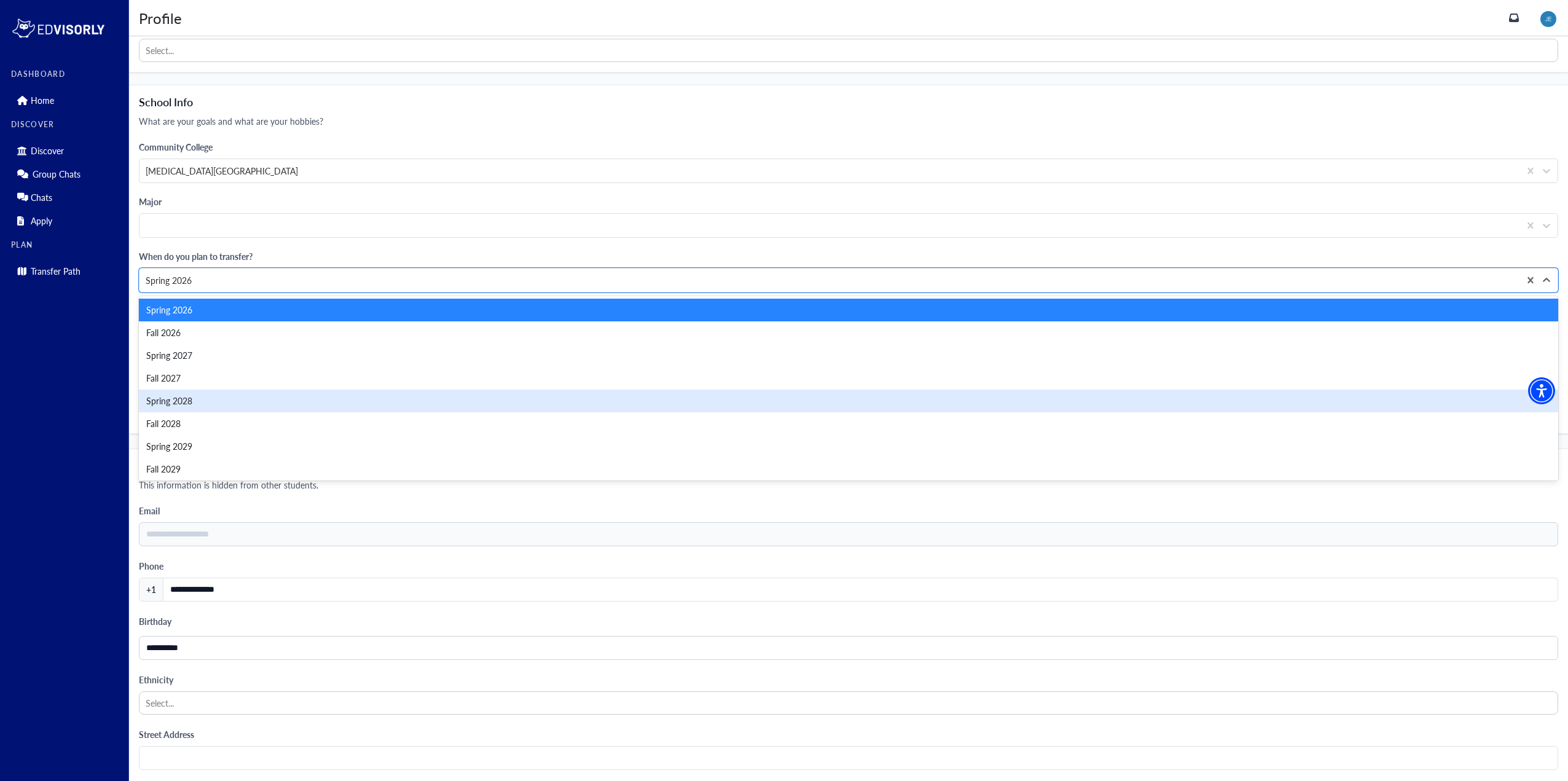
click at [652, 399] on div "Spring 2028" at bounding box center [849, 401] width 1420 height 23
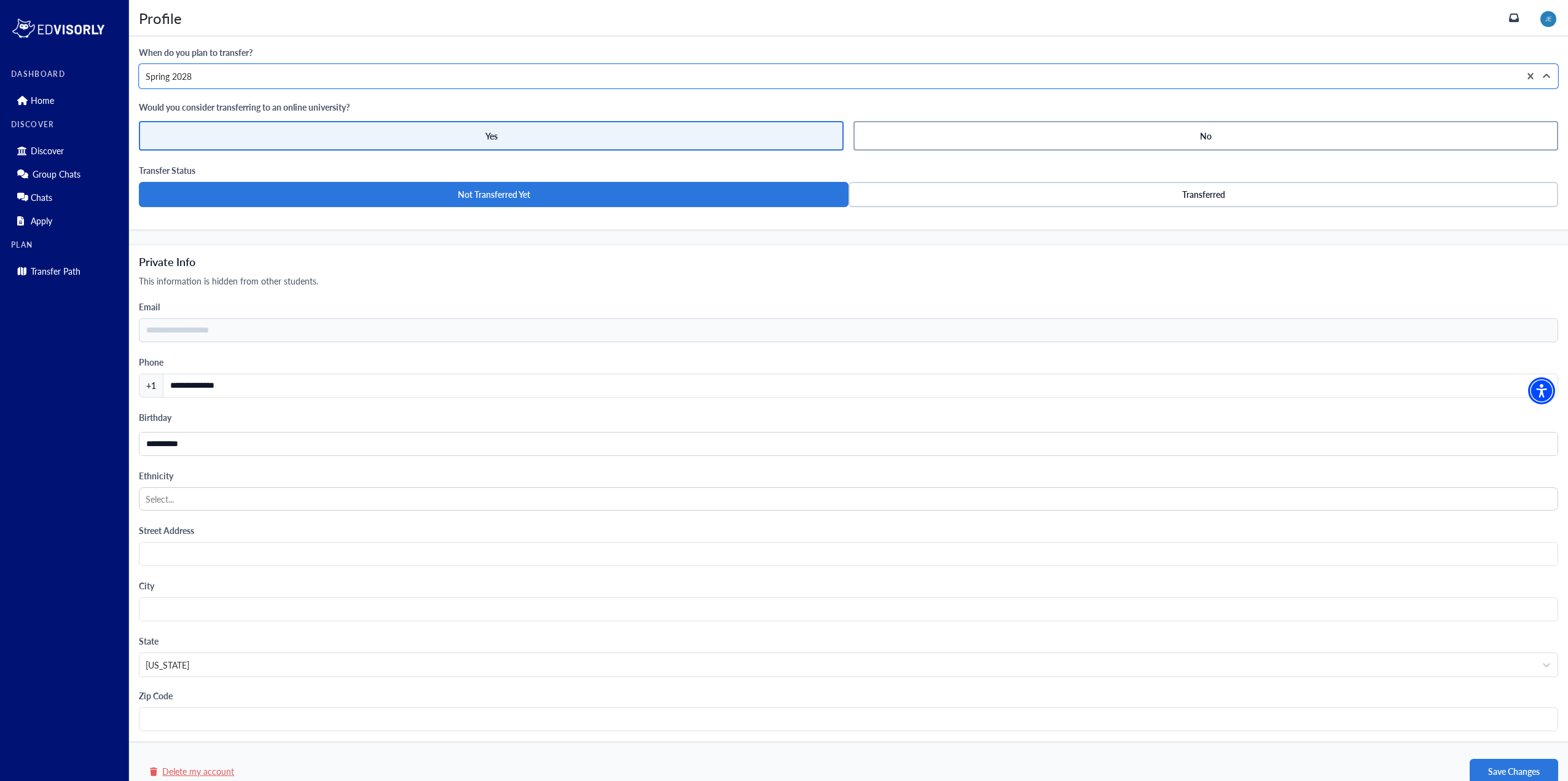
scroll to position [835, 0]
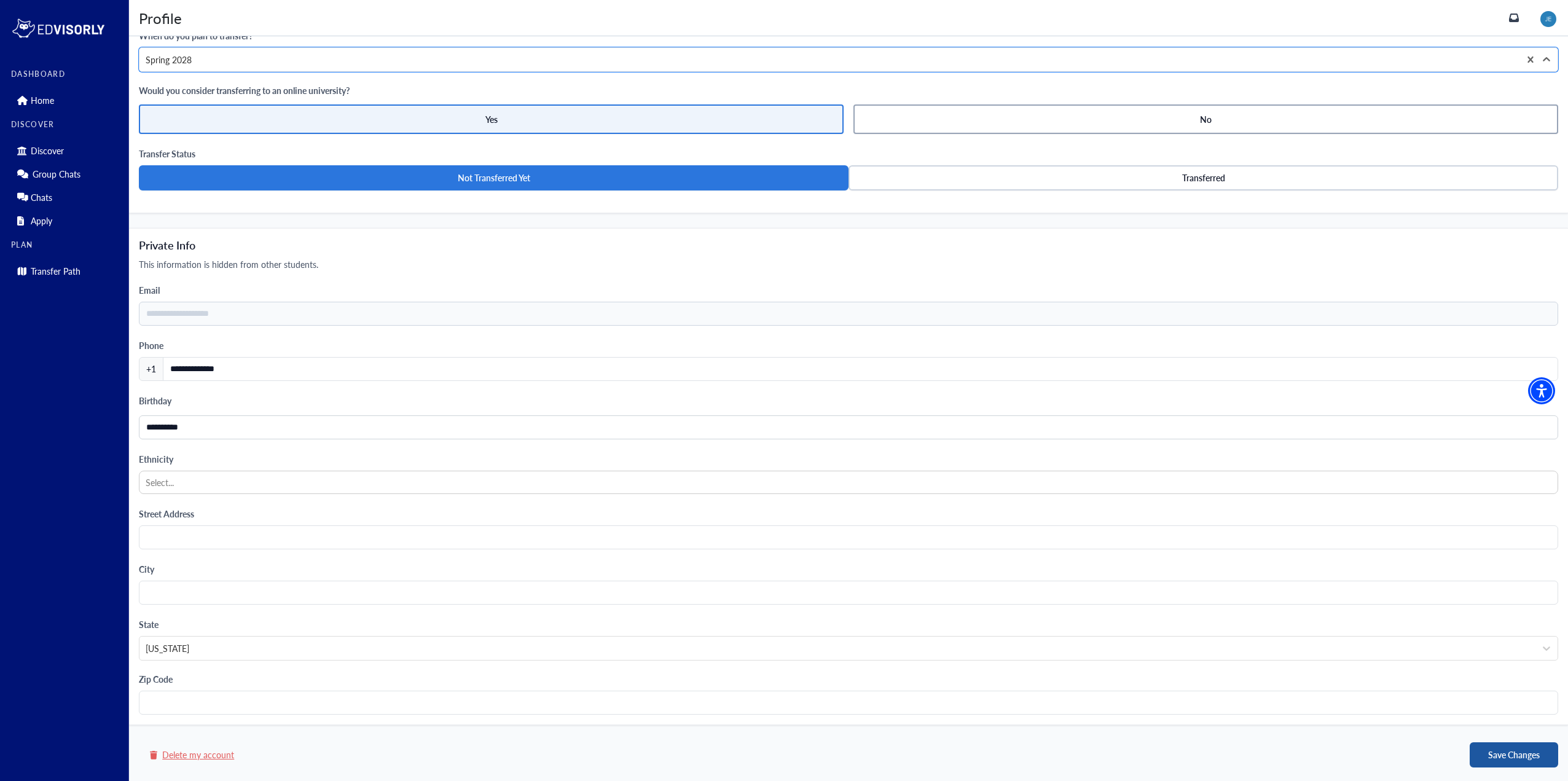
click at [1503, 755] on button "Save Changes" at bounding box center [1514, 755] width 88 height 25
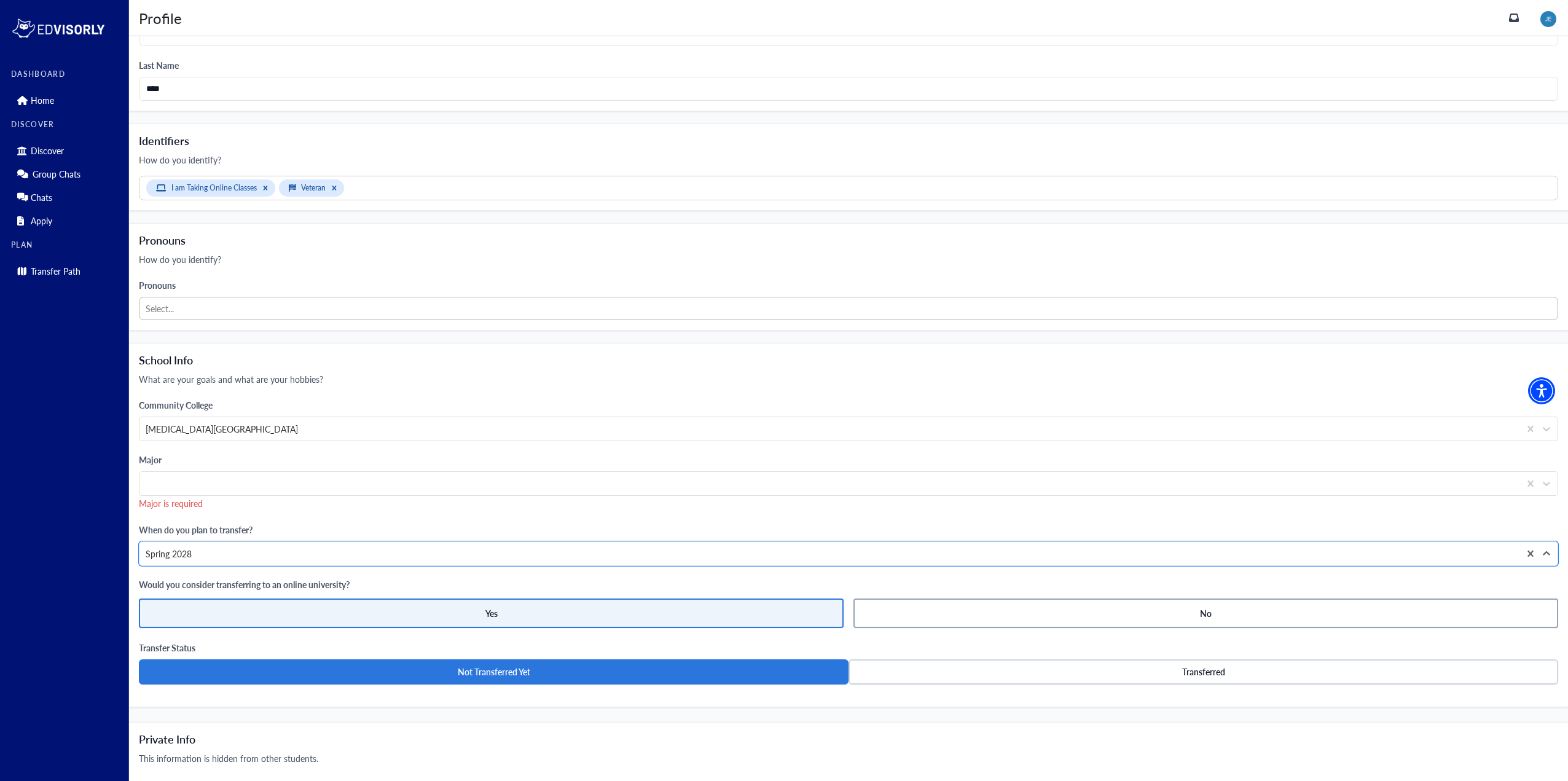
scroll to position [0, 0]
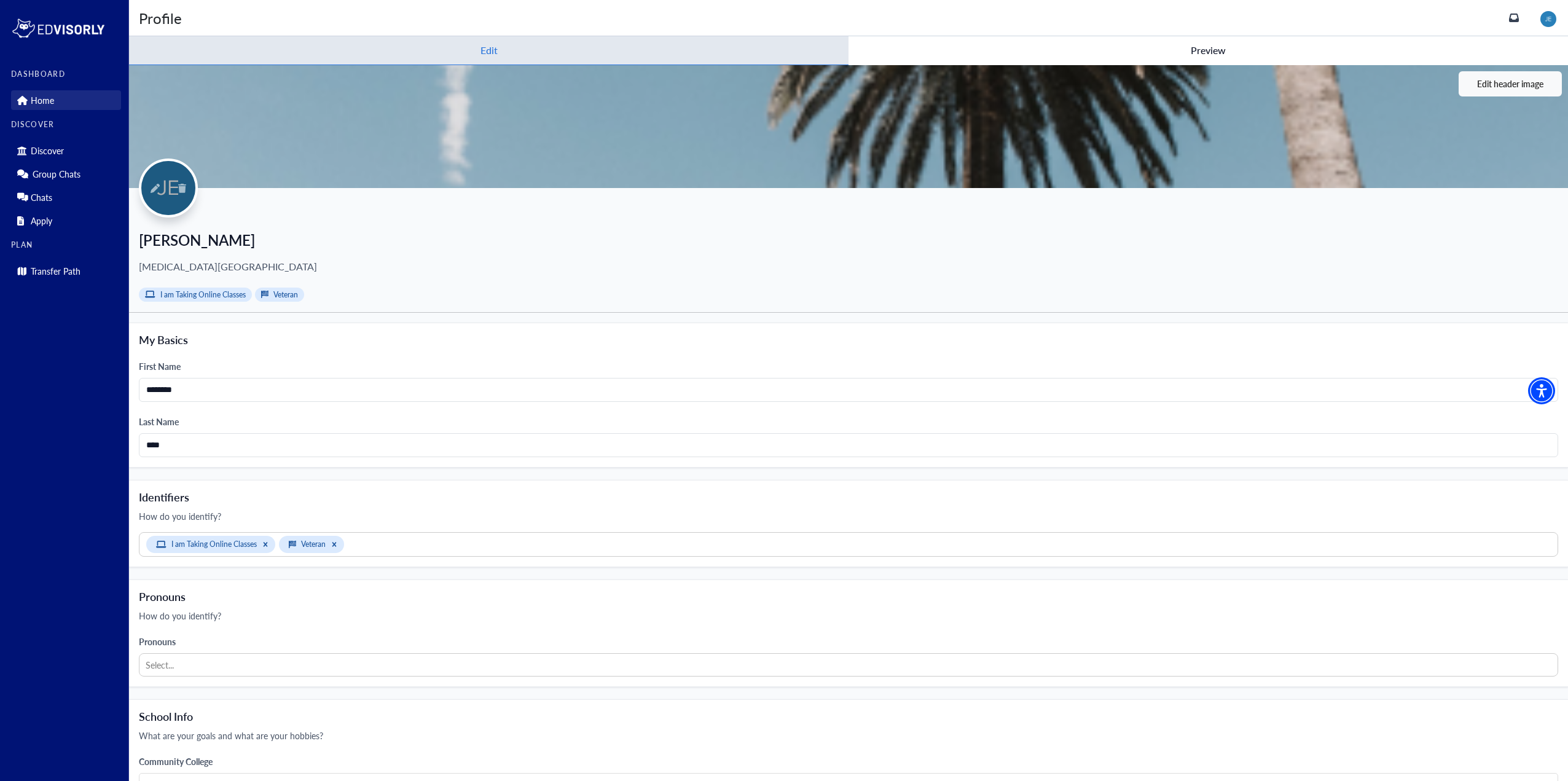
click at [36, 95] on p "Home" at bounding box center [42, 100] width 23 height 11
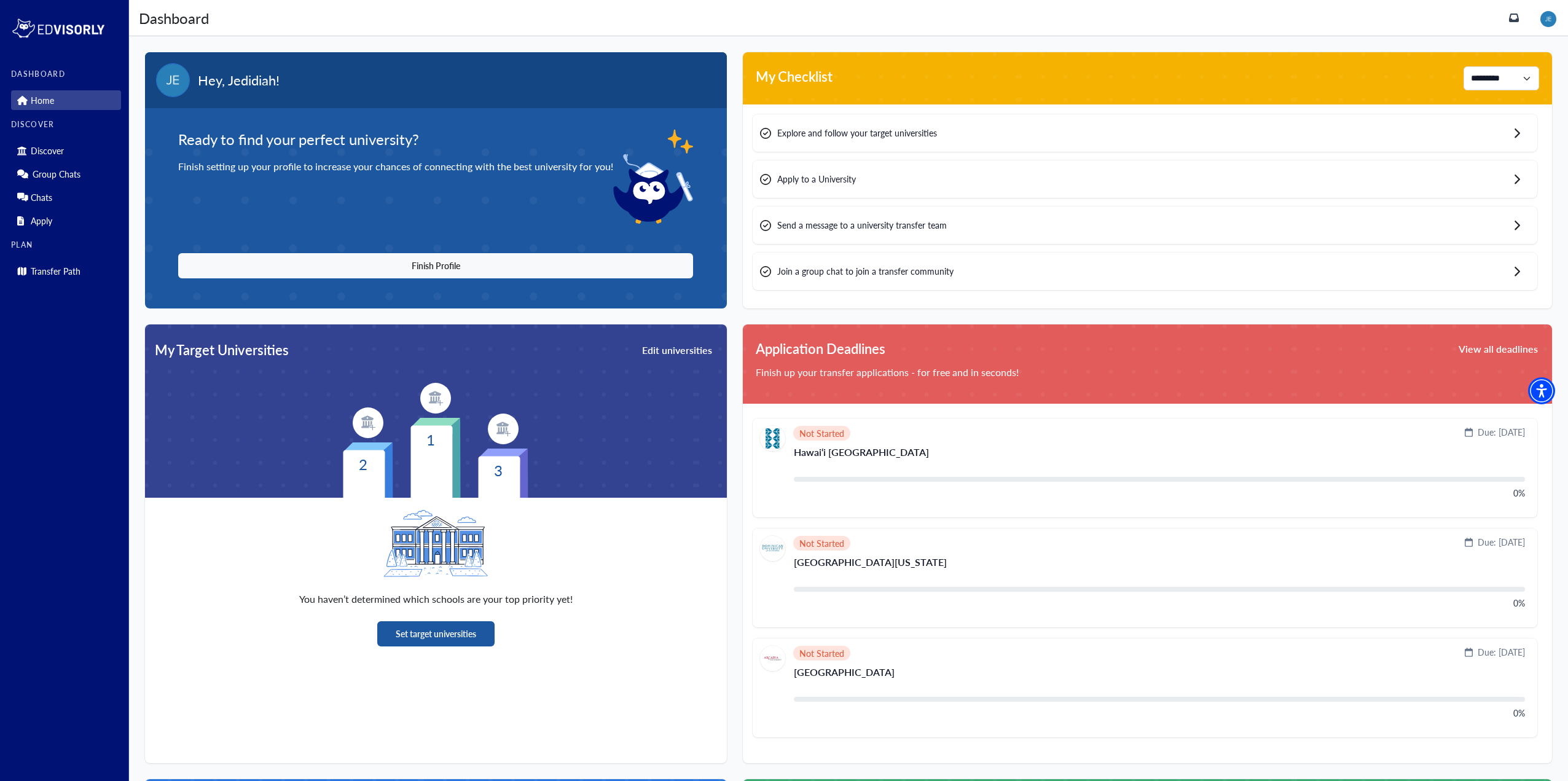
click at [414, 642] on button "Set target universities" at bounding box center [436, 634] width 117 height 25
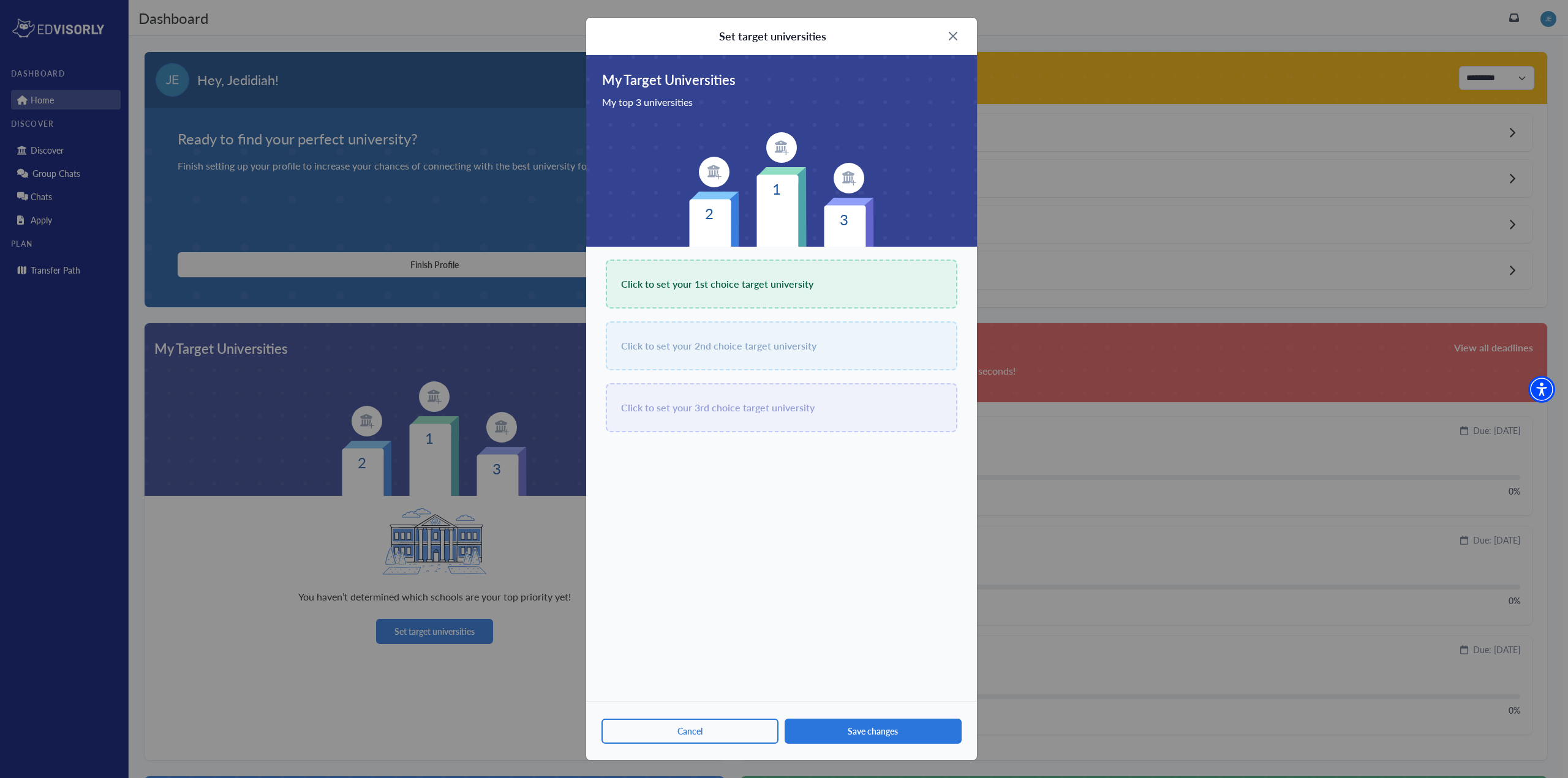
click at [670, 274] on div "Click to set your 1st choice target university" at bounding box center [781, 284] width 351 height 49
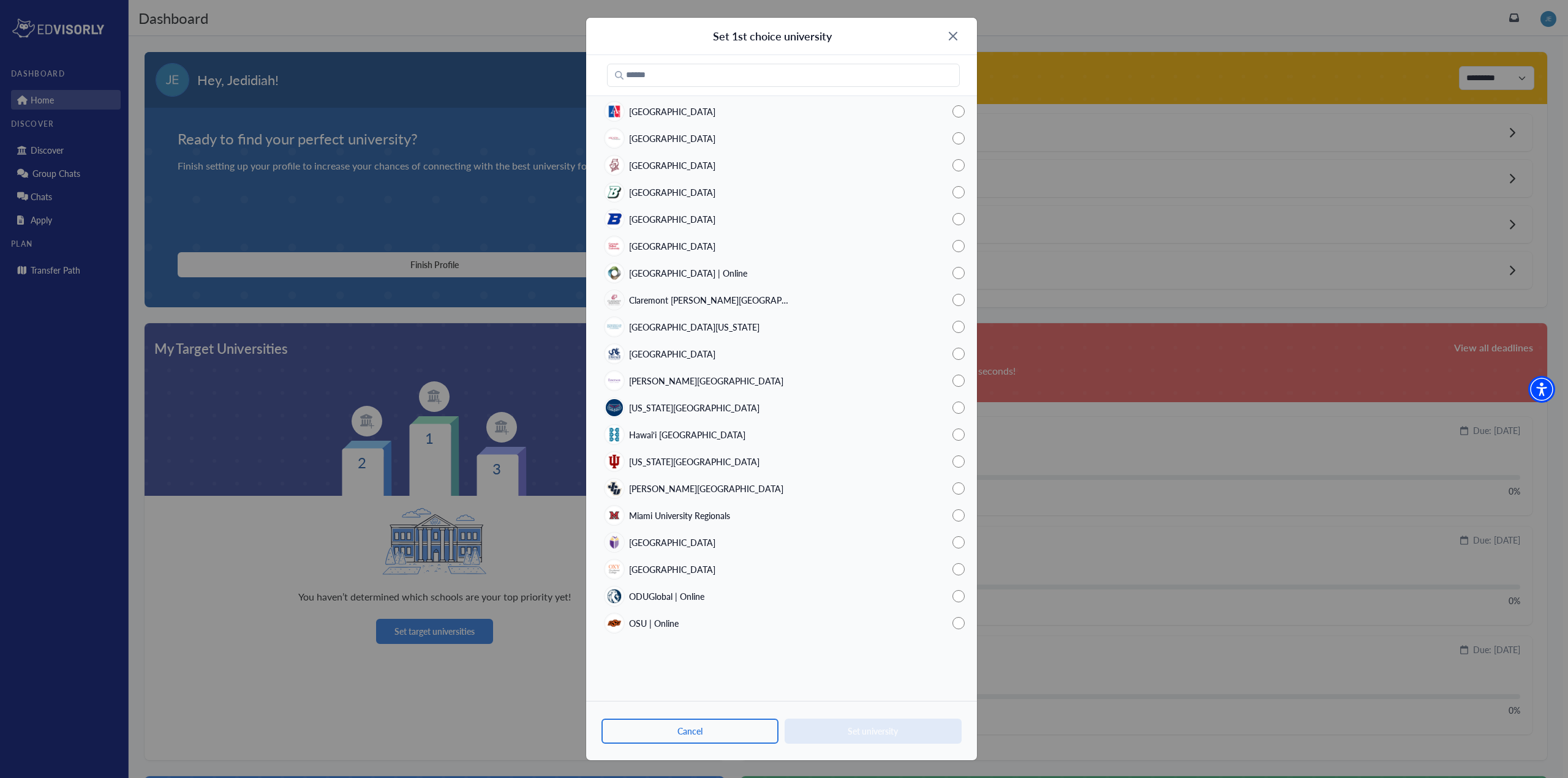
click at [400, 143] on div "Set 1st choice university [GEOGRAPHIC_DATA] [GEOGRAPHIC_DATA] [GEOGRAPHIC_DATA]…" at bounding box center [784, 389] width 1568 height 778
